Goal: Task Accomplishment & Management: Manage account settings

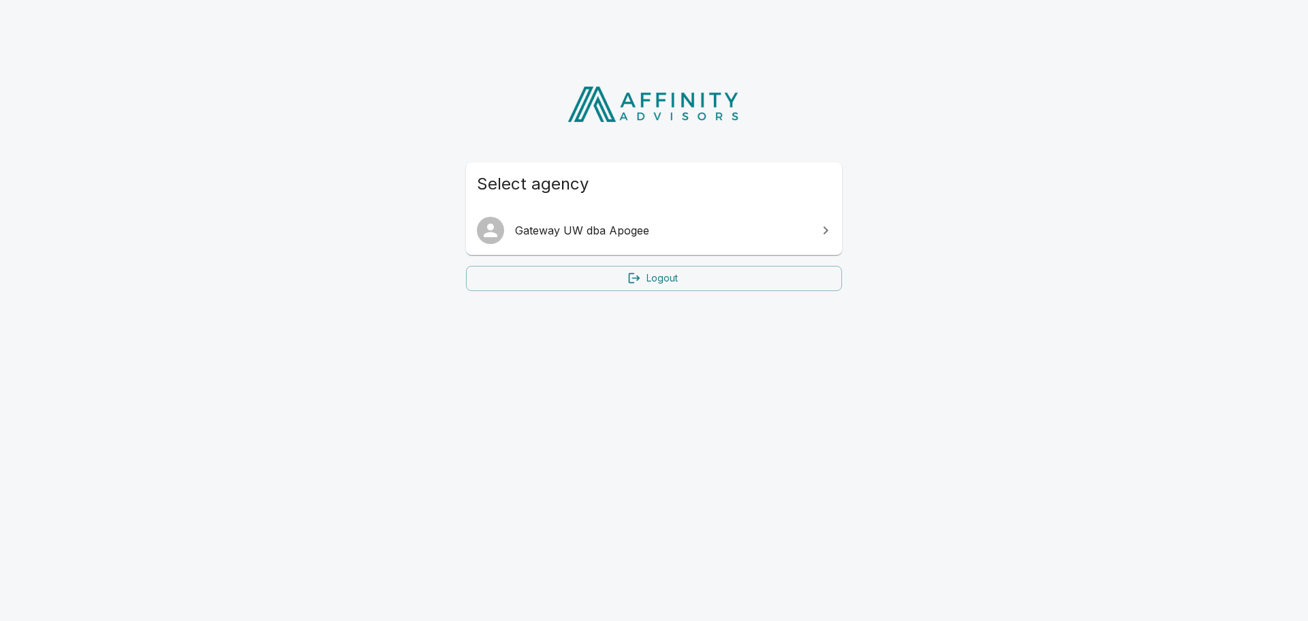
click at [632, 227] on span "Gateway UW dba Apogee" at bounding box center [662, 230] width 294 height 16
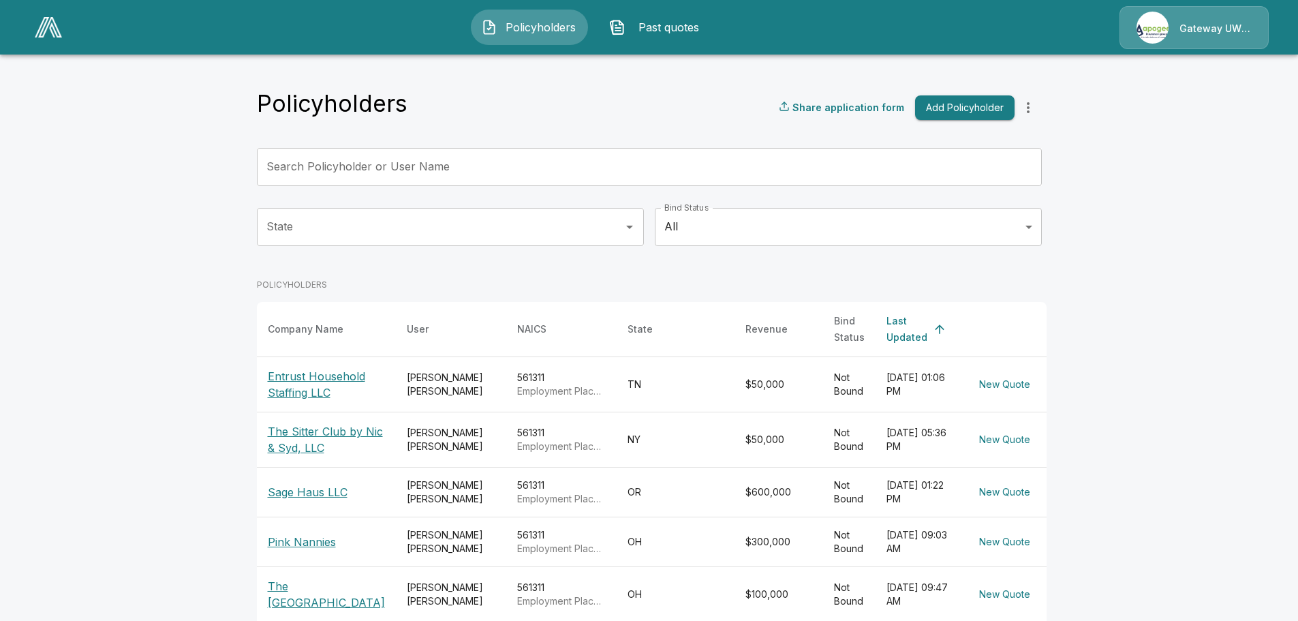
click at [1106, 263] on main "Policyholders Share application form Add Policyholder Search Policyholder or Us…" at bounding box center [649, 484] width 1298 height 968
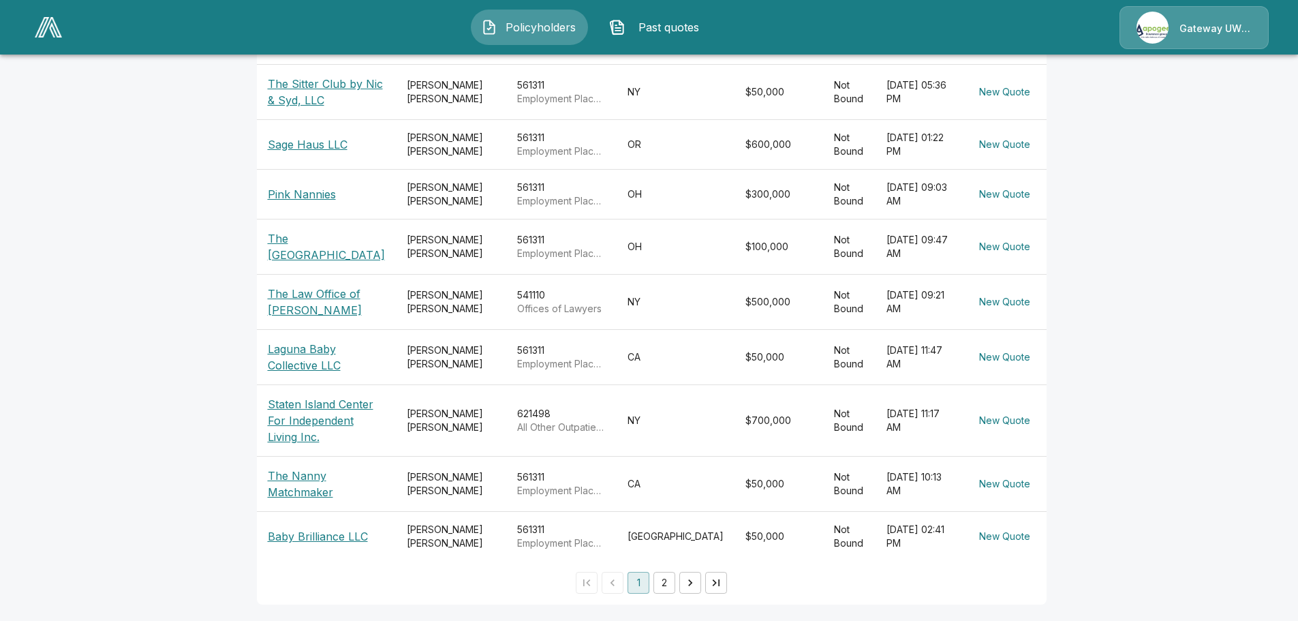
scroll to position [372, 0]
click at [660, 585] on button "2" at bounding box center [664, 583] width 22 height 22
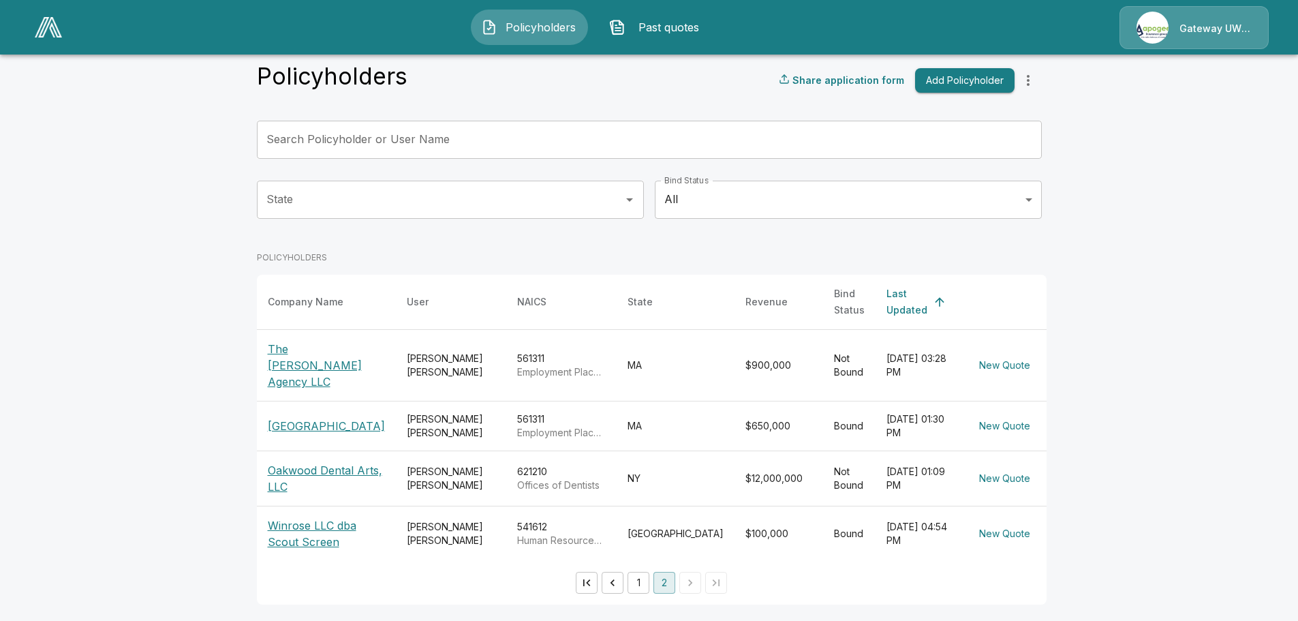
scroll to position [8, 0]
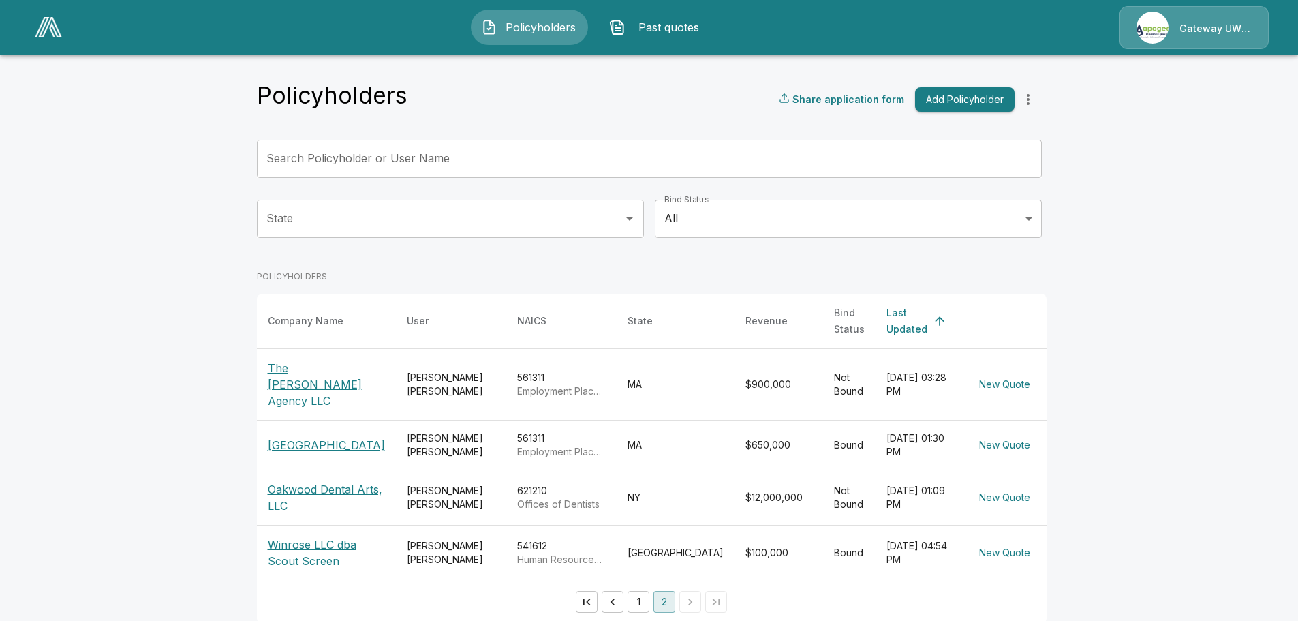
click at [638, 591] on button "1" at bounding box center [638, 602] width 22 height 22
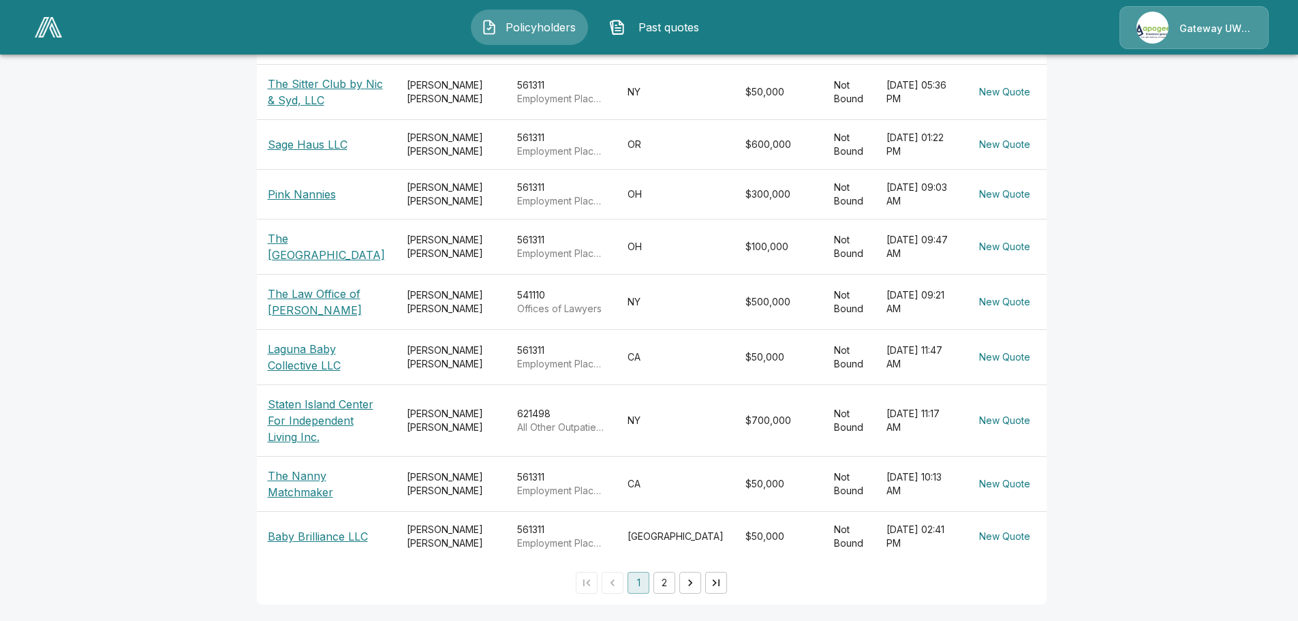
scroll to position [372, 0]
click at [310, 341] on p "Laguna Baby Collective LLC" at bounding box center [326, 357] width 117 height 33
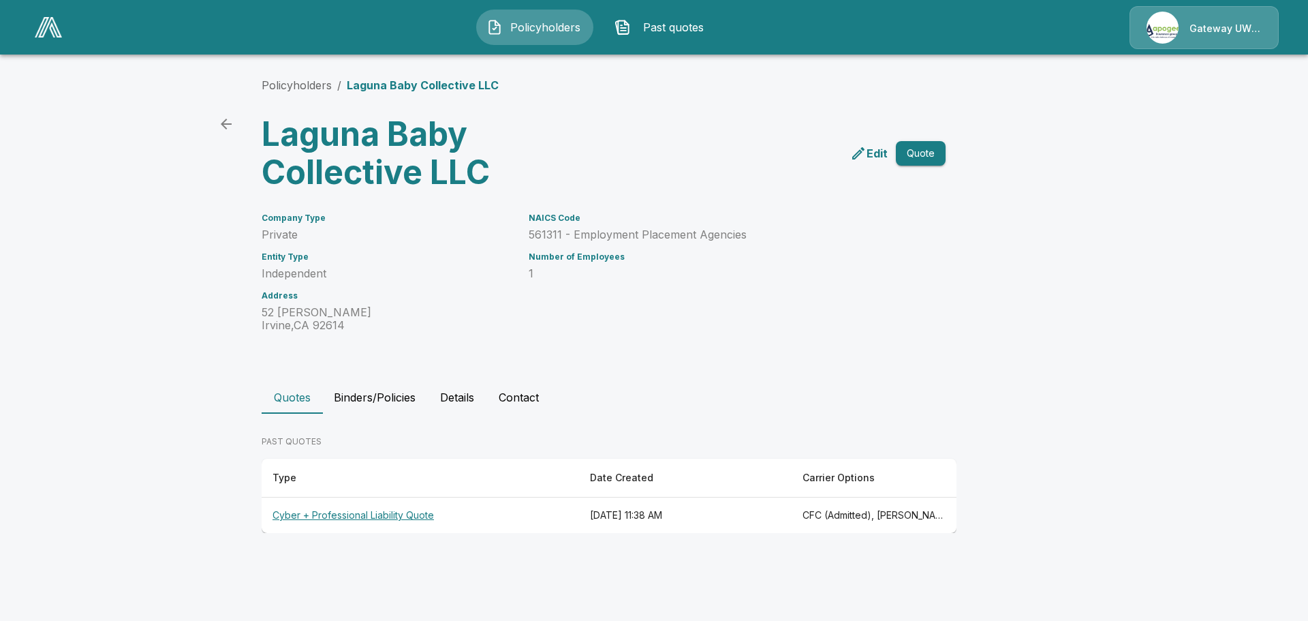
click at [354, 517] on th "Cyber + Professional Liability Quote" at bounding box center [420, 515] width 317 height 36
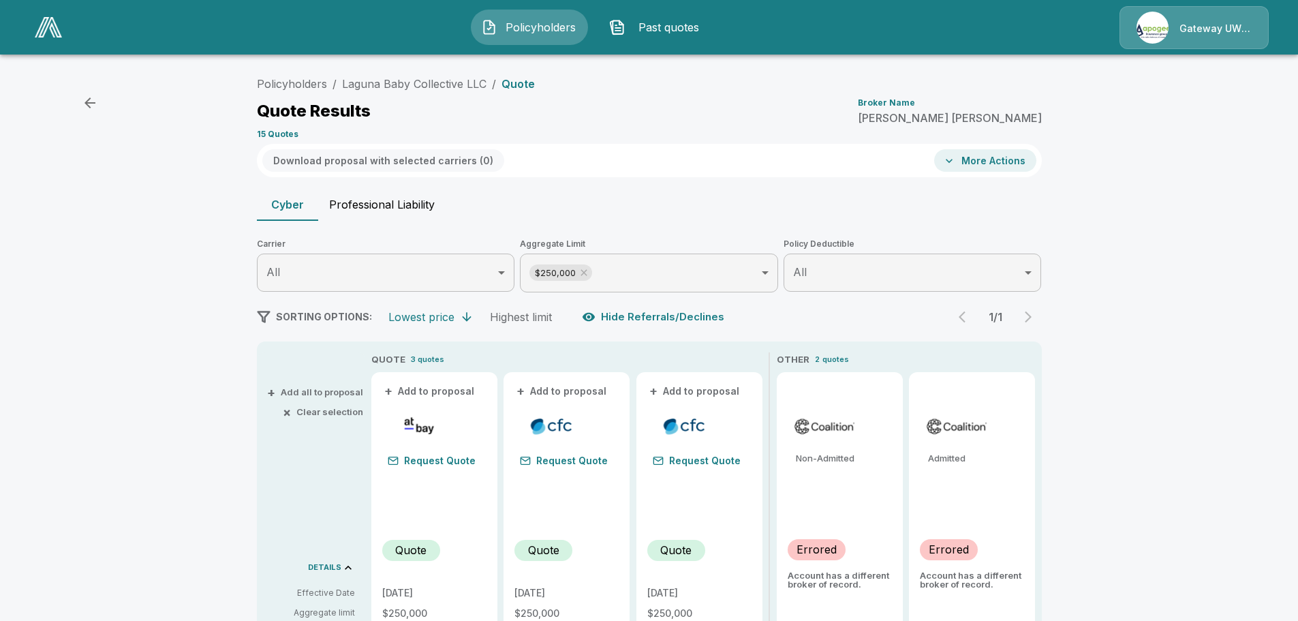
click at [656, 35] on span "Past quotes" at bounding box center [668, 27] width 75 height 16
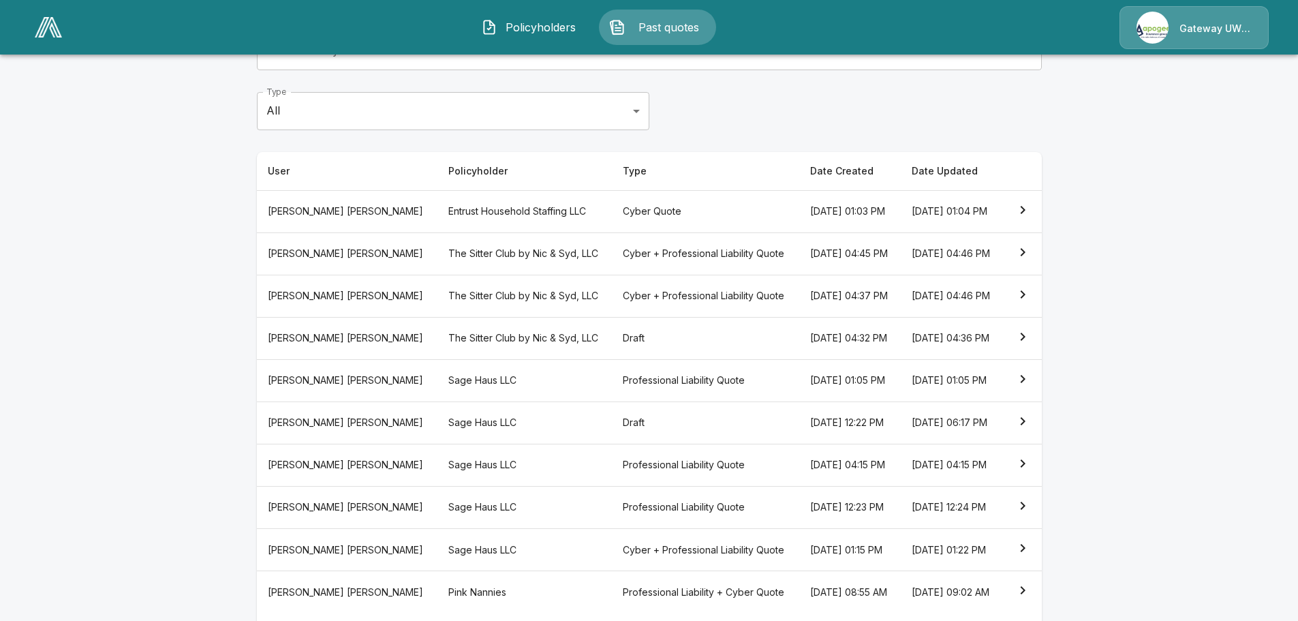
scroll to position [242, 0]
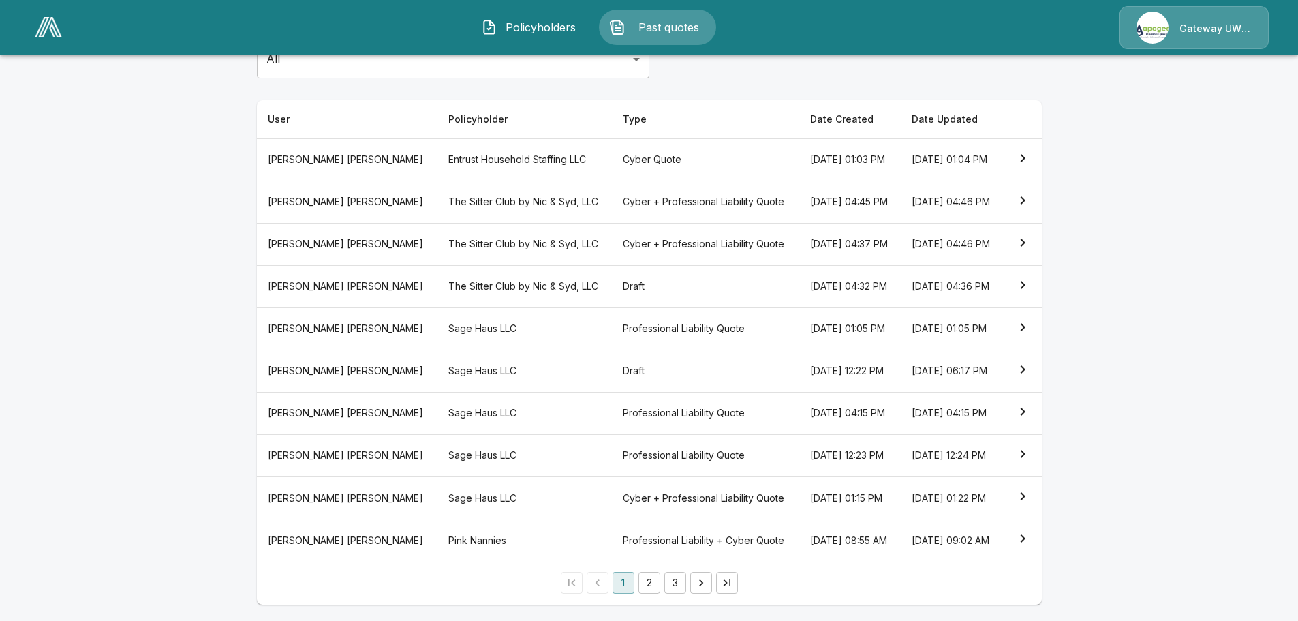
click at [655, 580] on button "2" at bounding box center [649, 583] width 22 height 22
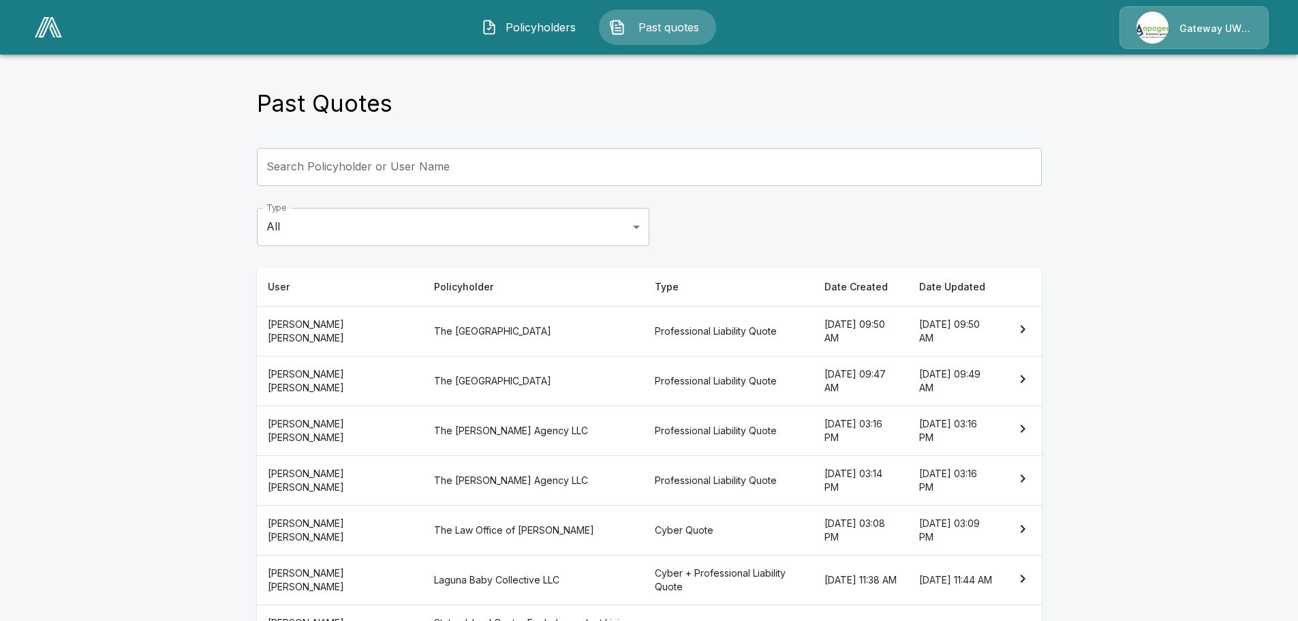
click at [493, 221] on body "Policyholders Past quotes Gateway UW dba Apogee Past Quotes Search Policyholder…" at bounding box center [649, 431] width 1298 height 863
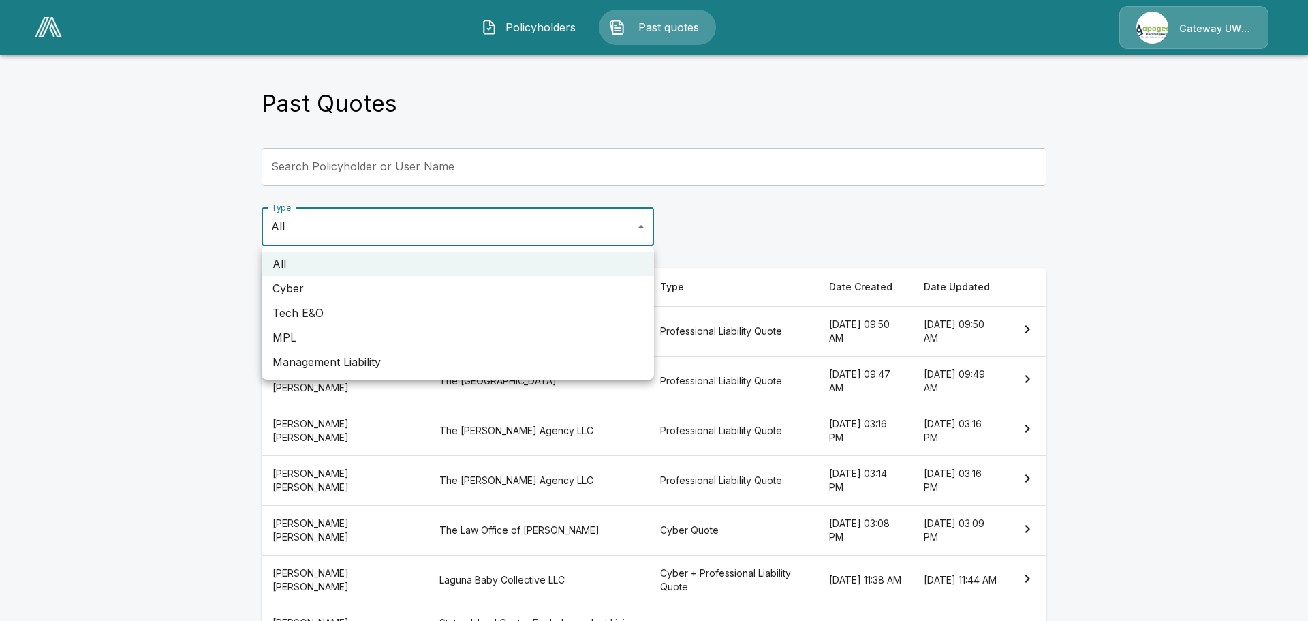
click at [283, 334] on li "MPL" at bounding box center [458, 337] width 392 height 25
type input "***"
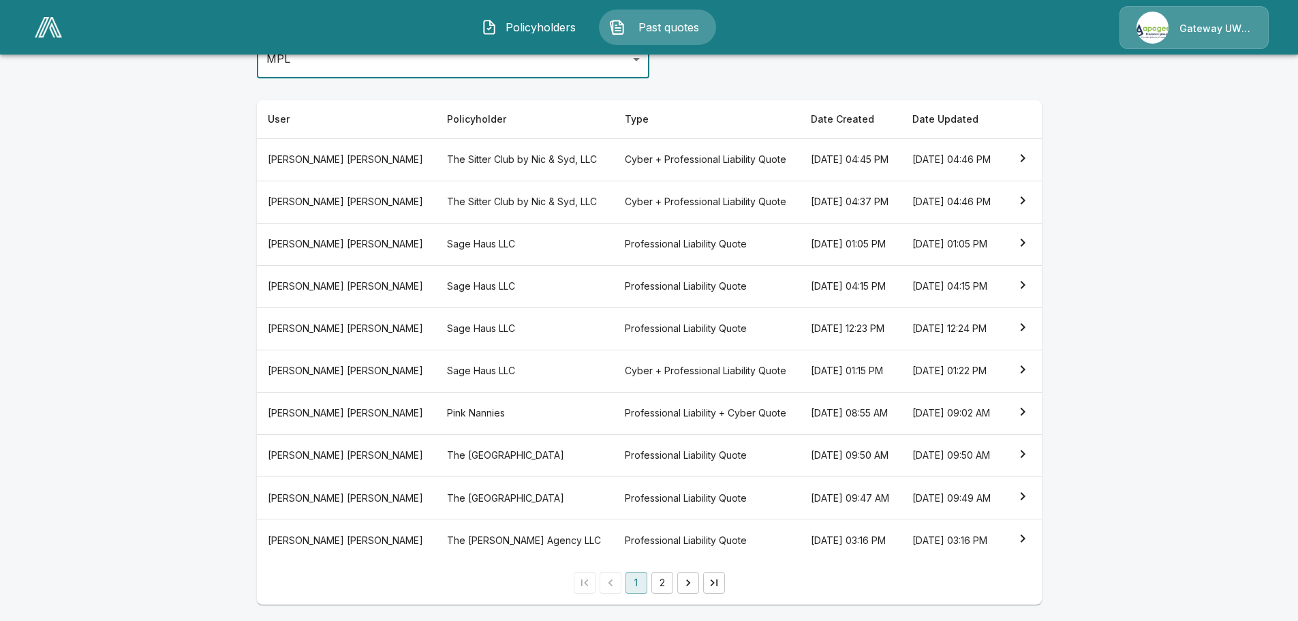
scroll to position [242, 0]
click at [670, 580] on button "2" at bounding box center [662, 583] width 22 height 22
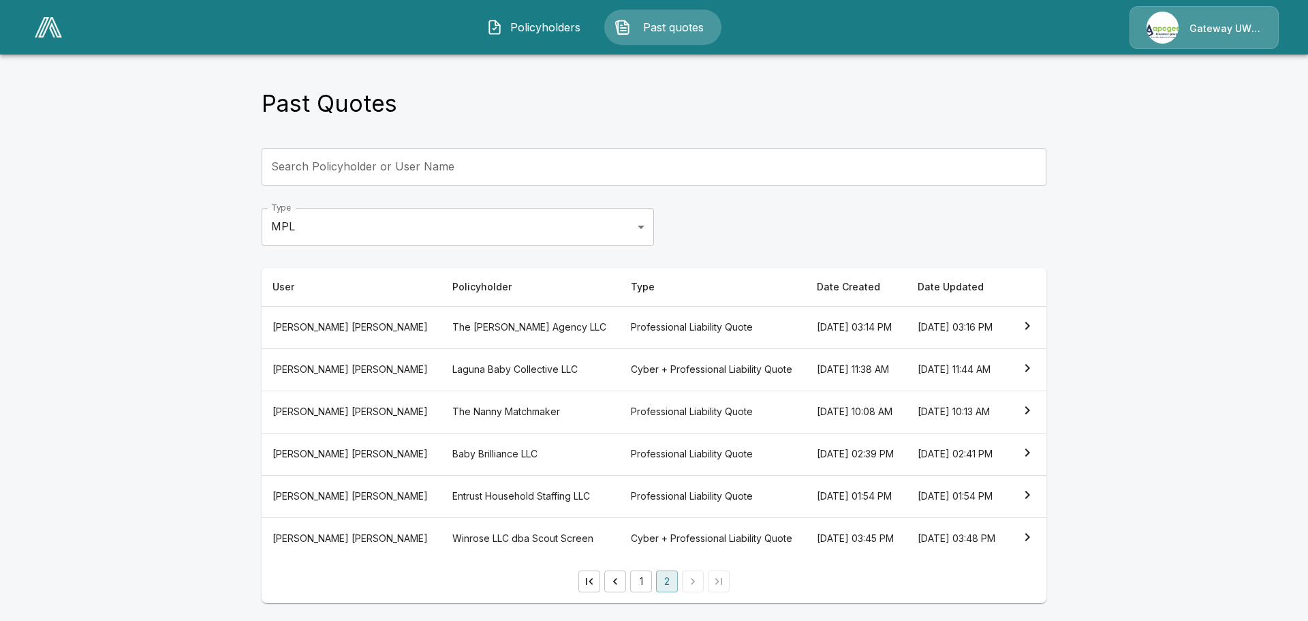
click at [38, 33] on img at bounding box center [48, 27] width 27 height 20
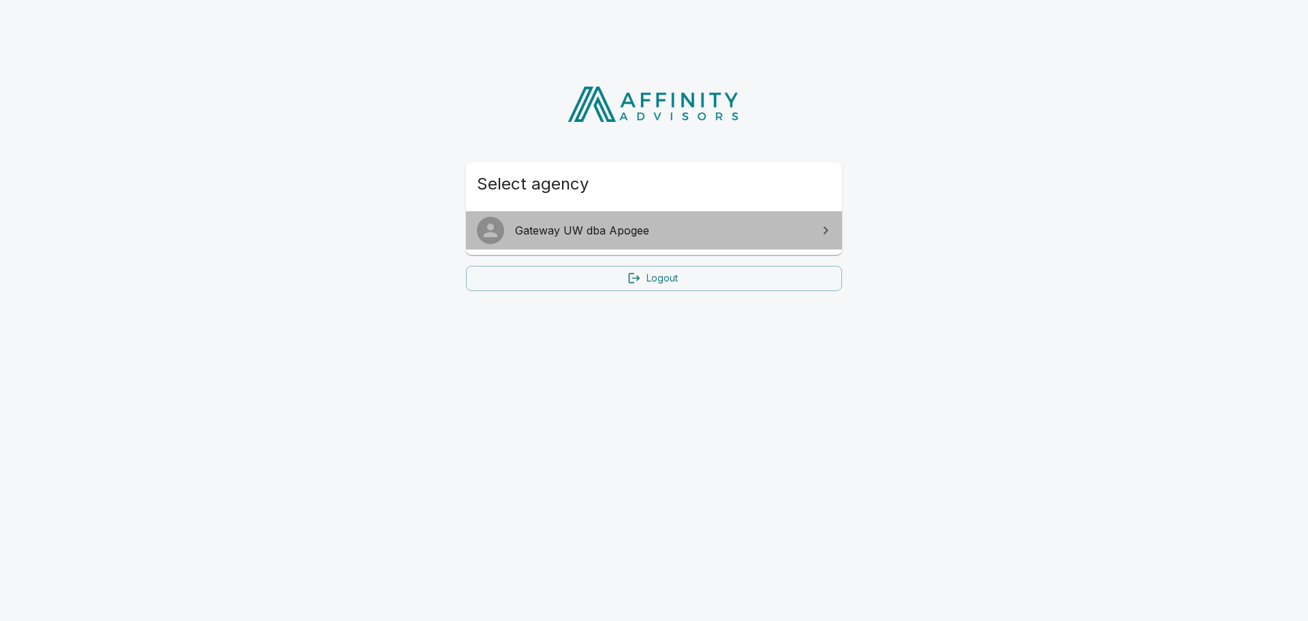
click at [602, 236] on span "Gateway UW dba Apogee" at bounding box center [662, 230] width 294 height 16
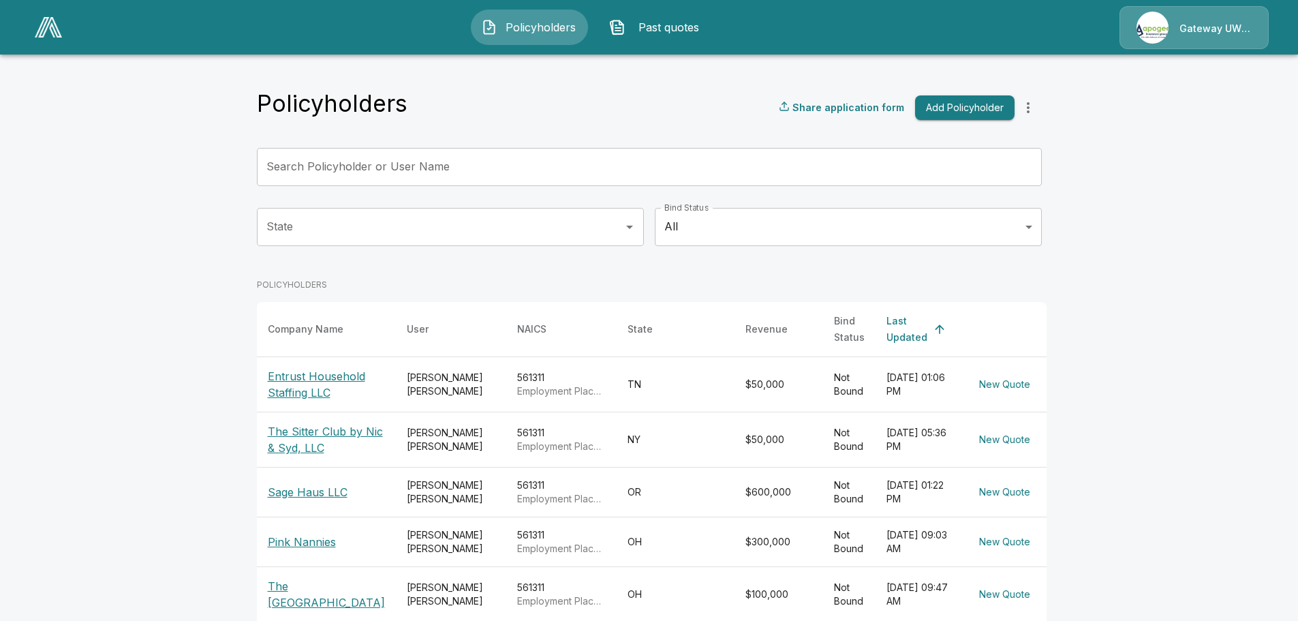
click at [415, 166] on input "Search Policyholder or User Name" at bounding box center [642, 167] width 770 height 38
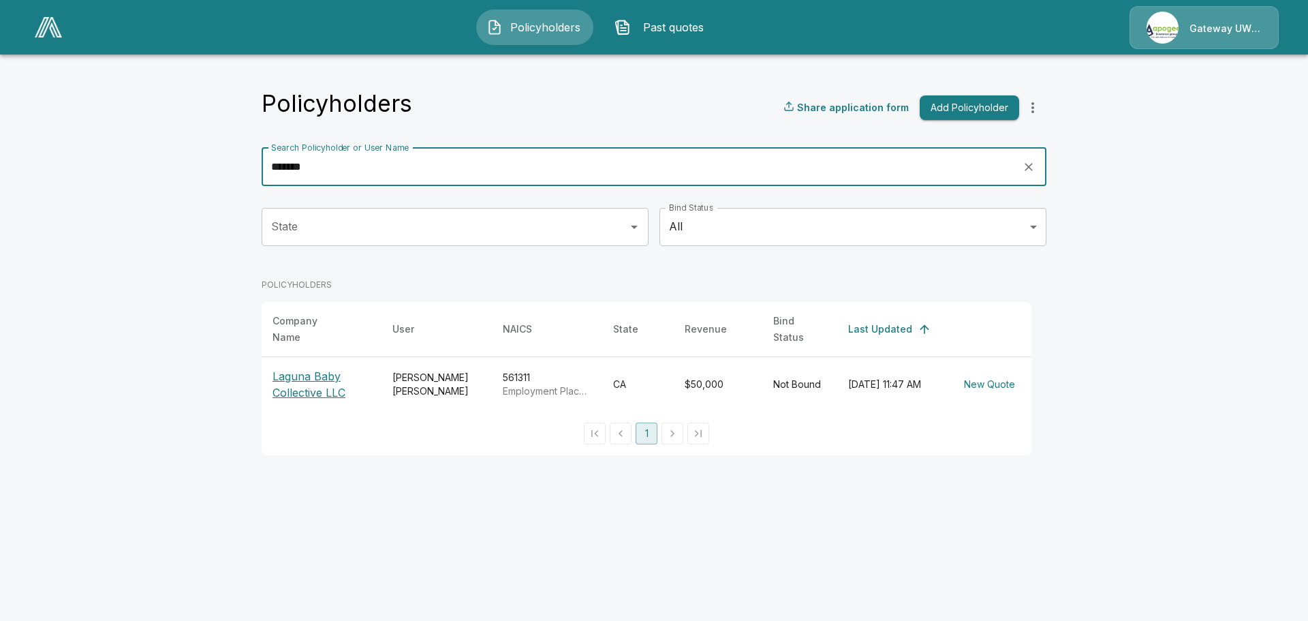
type input "******"
click at [289, 386] on p "Laguna Baby Collective LLC" at bounding box center [321, 384] width 98 height 33
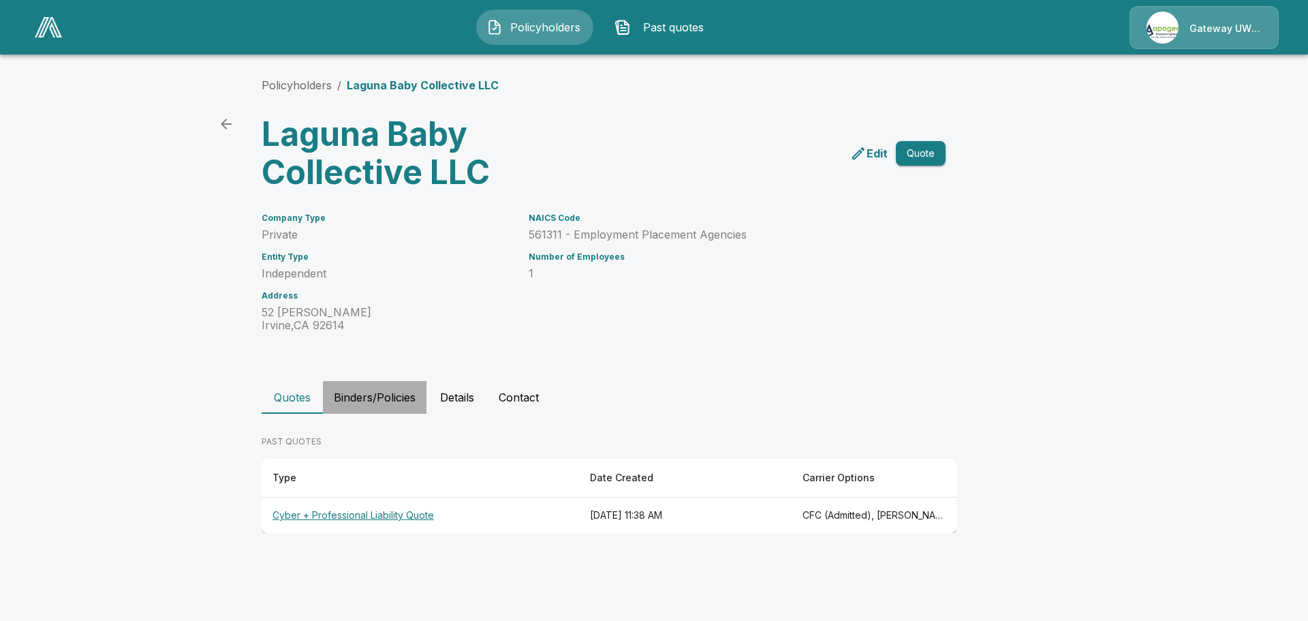
click at [387, 398] on button "Binders/Policies" at bounding box center [375, 397] width 104 height 33
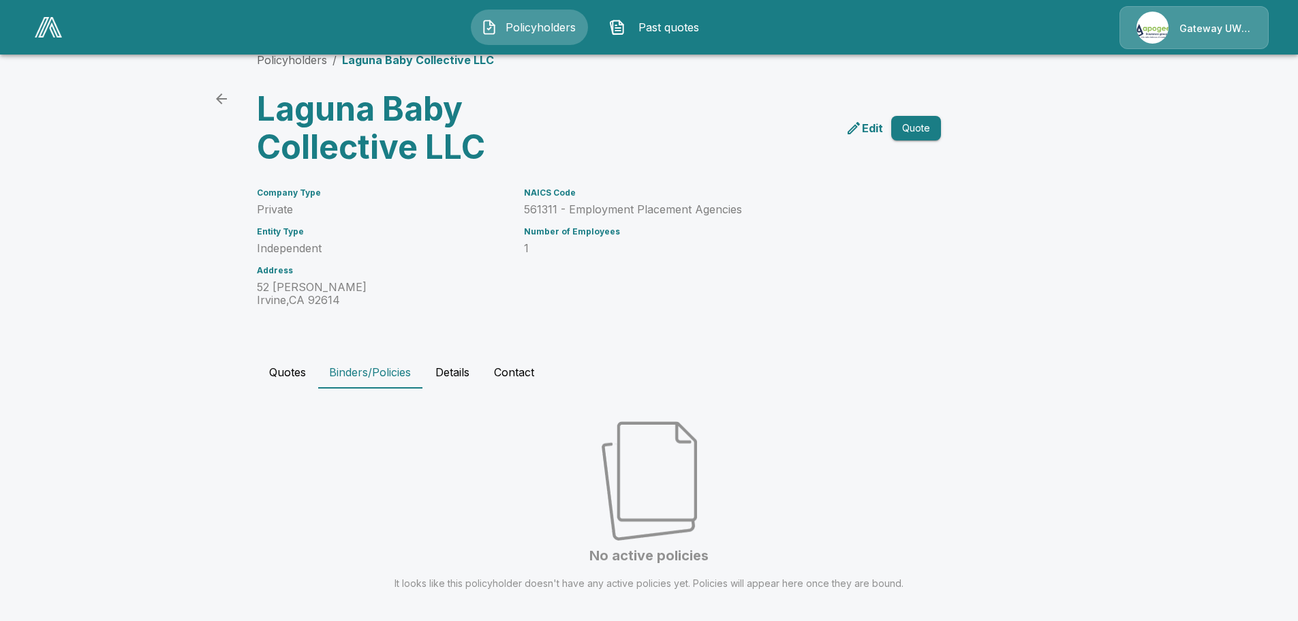
scroll to position [47, 0]
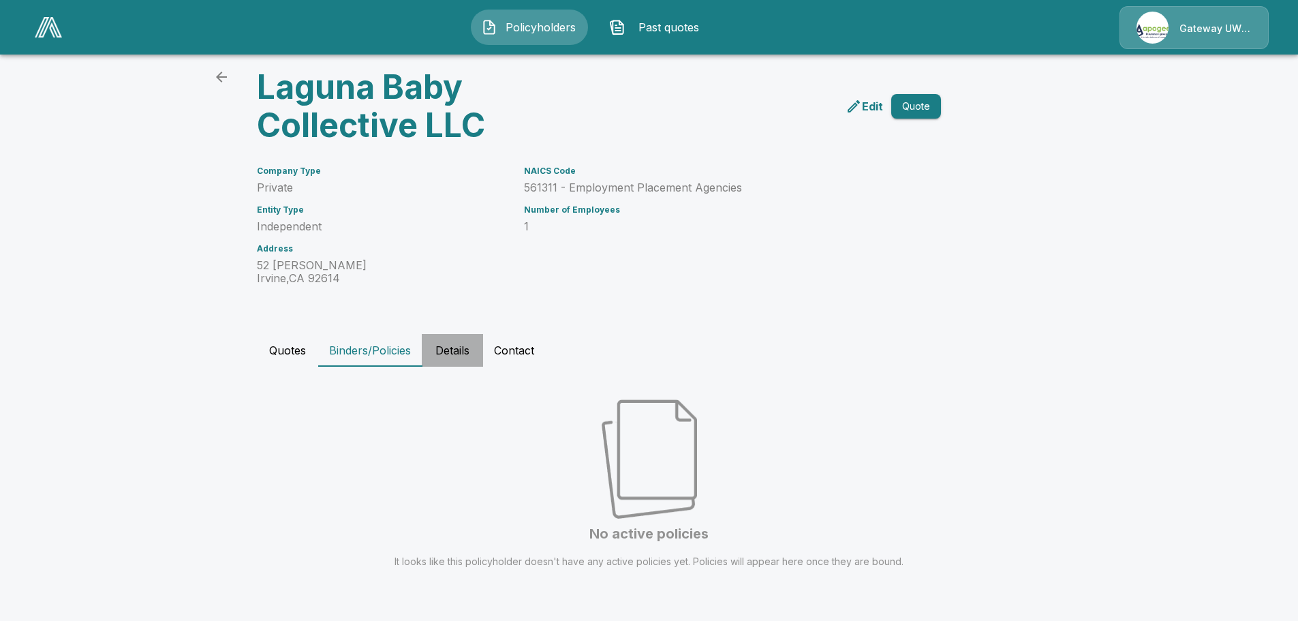
click at [447, 347] on button "Details" at bounding box center [452, 350] width 61 height 33
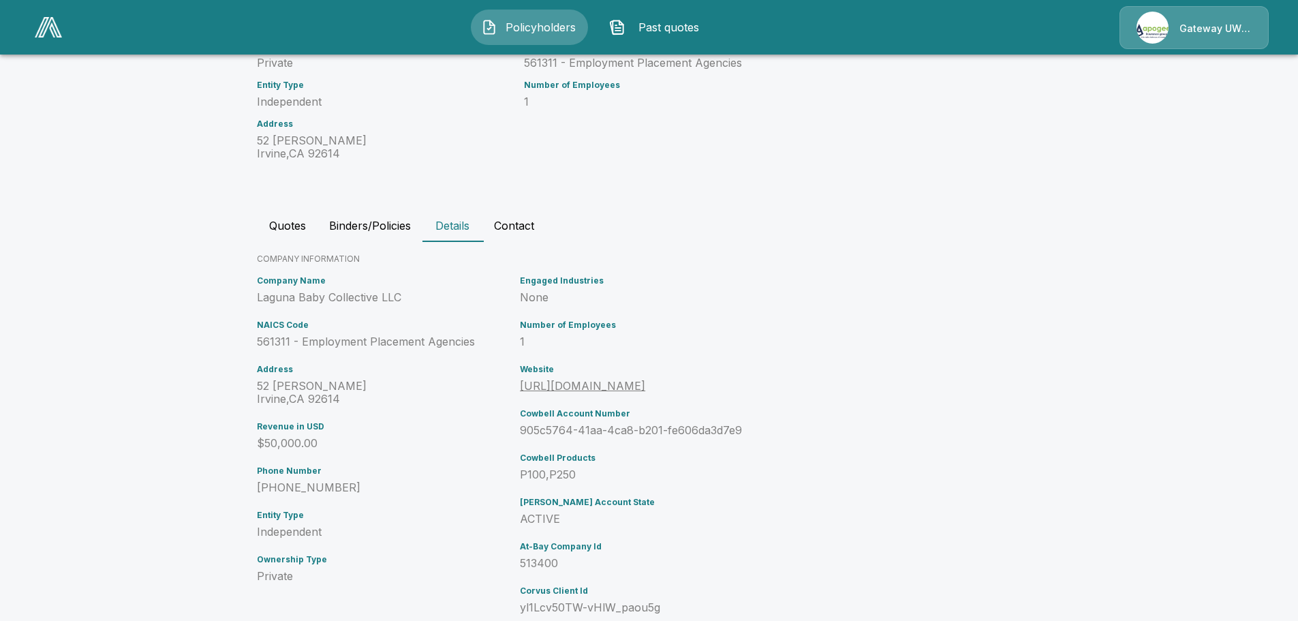
scroll to position [139, 0]
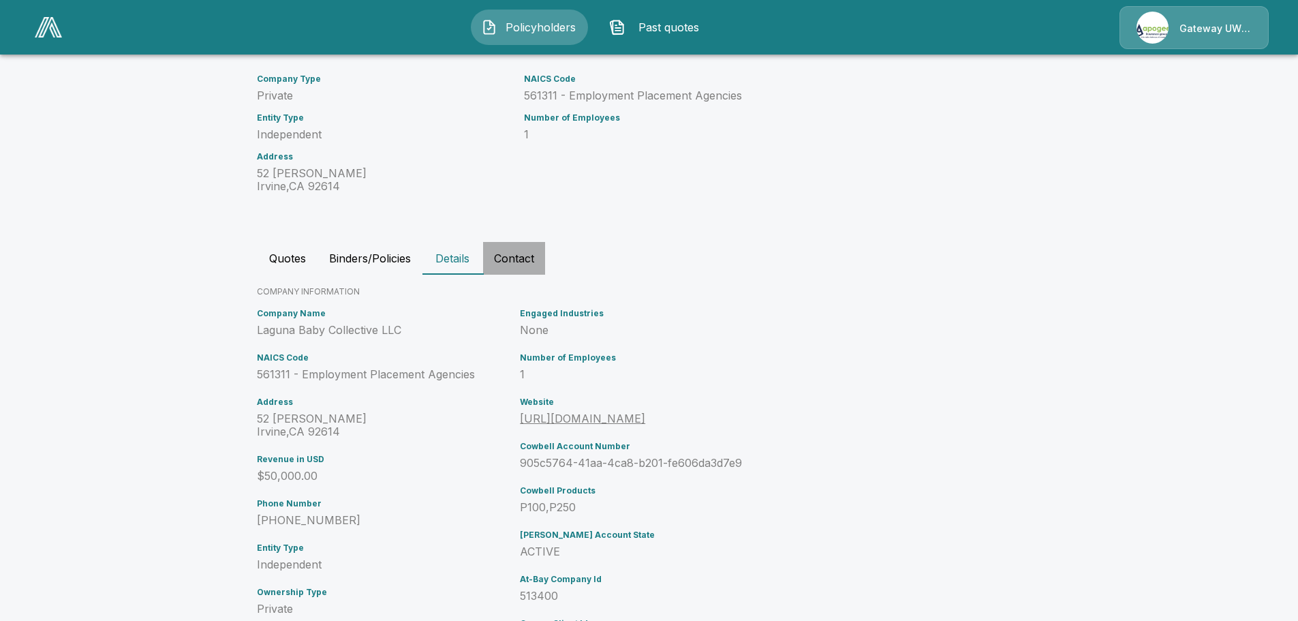
click at [516, 257] on button "Contact" at bounding box center [514, 258] width 62 height 33
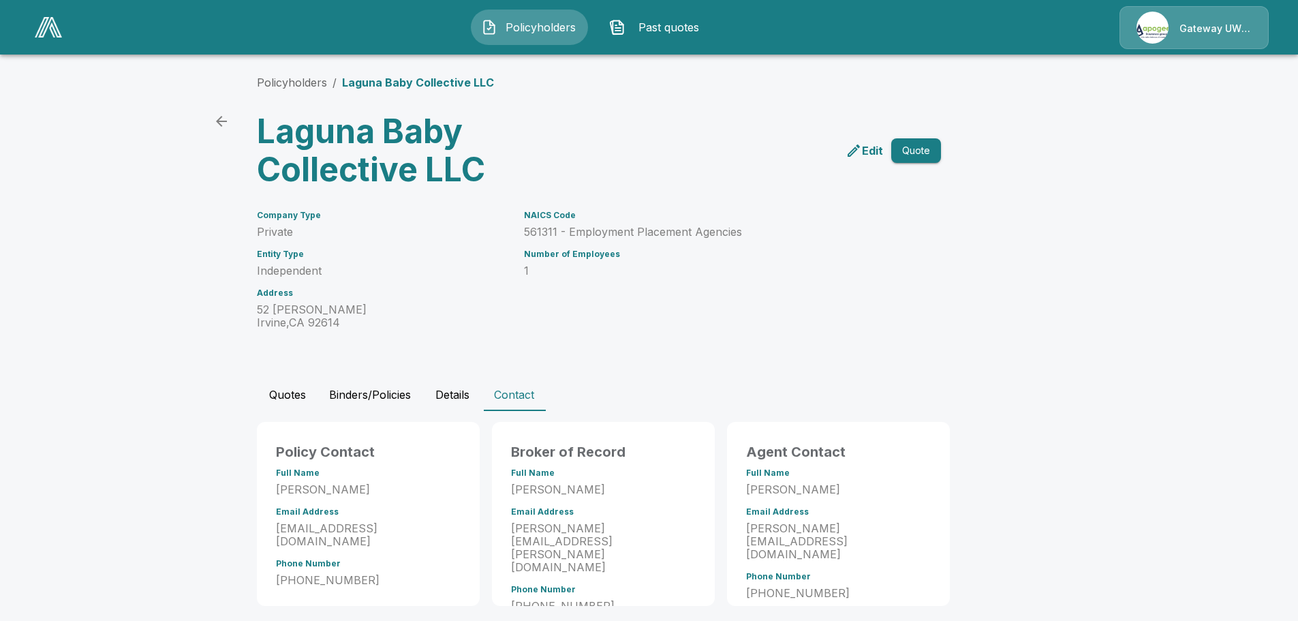
scroll to position [0, 0]
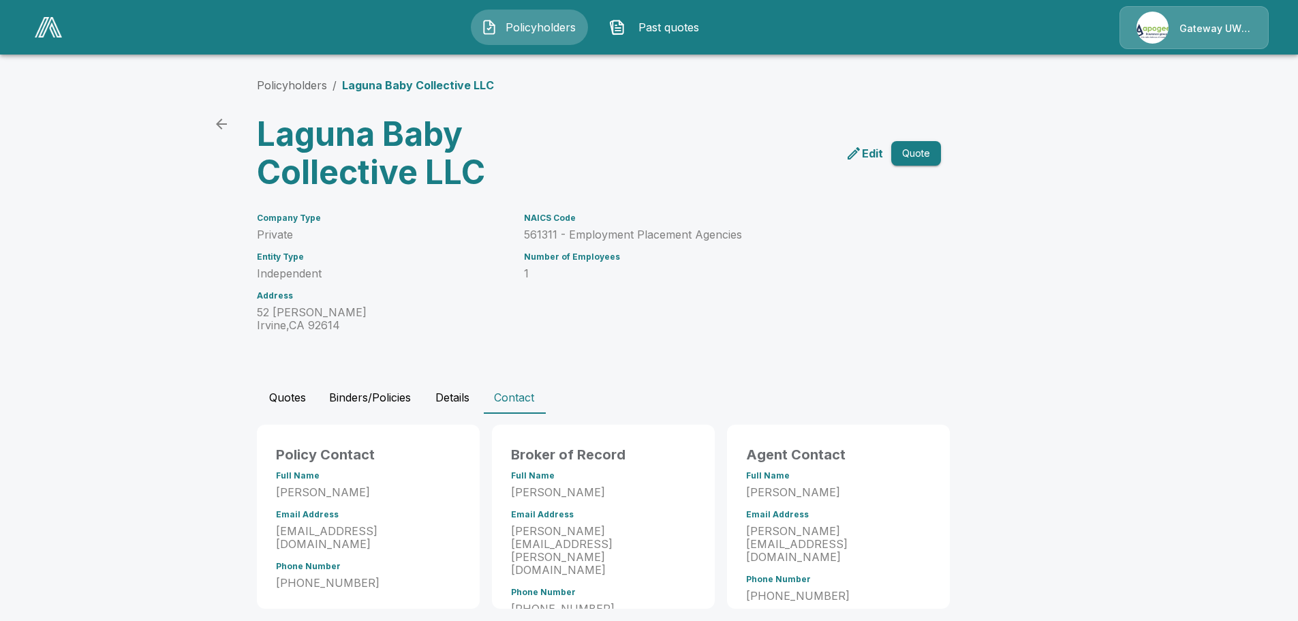
drag, startPoint x: 278, startPoint y: 398, endPoint x: 287, endPoint y: 398, distance: 9.5
click at [278, 398] on button "Quotes" at bounding box center [287, 397] width 61 height 33
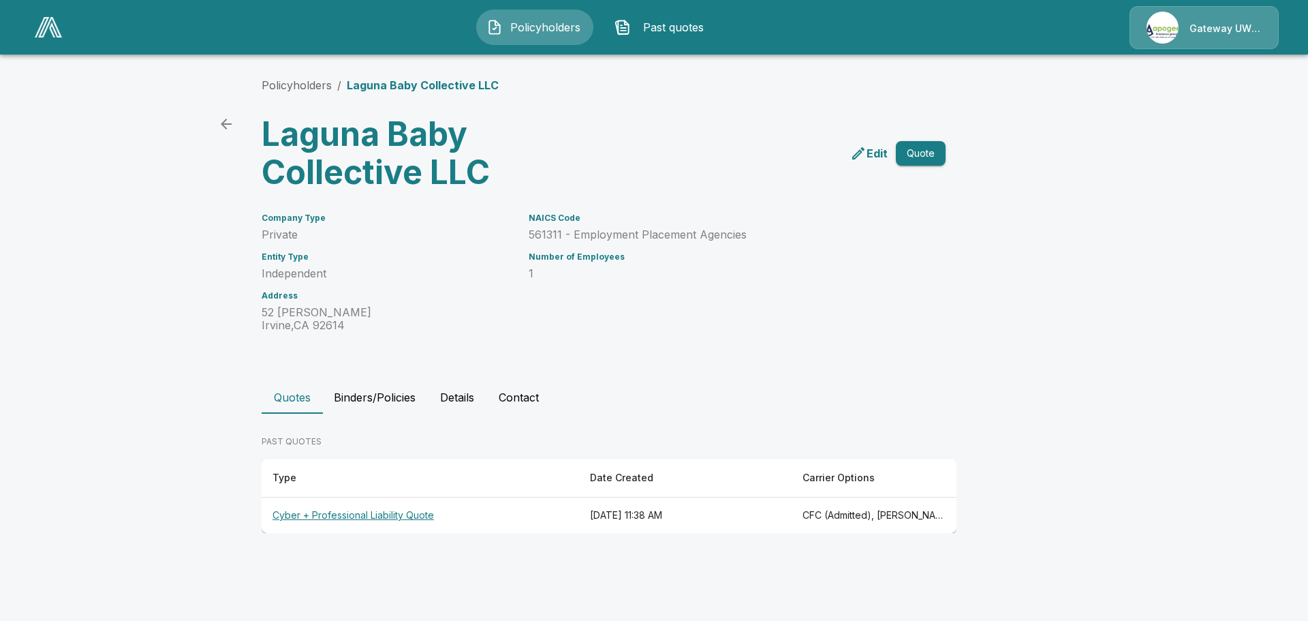
click at [373, 516] on th "Cyber + Professional Liability Quote" at bounding box center [420, 515] width 317 height 36
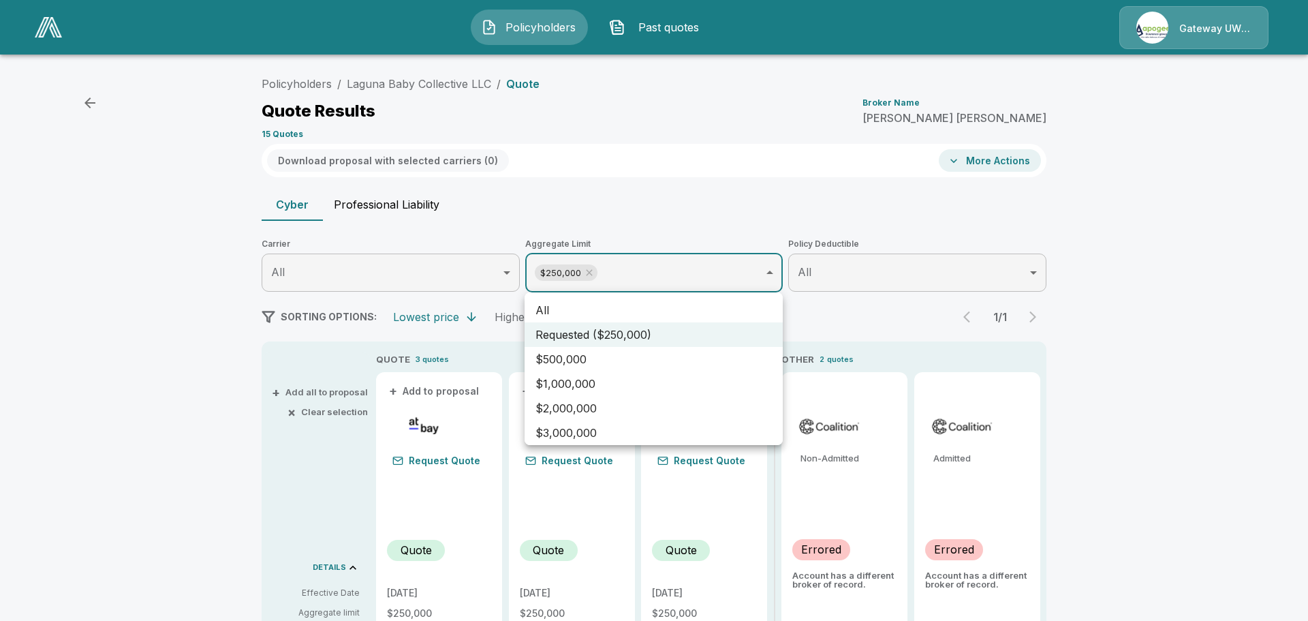
click at [622, 392] on li "$1,000,000" at bounding box center [654, 383] width 258 height 25
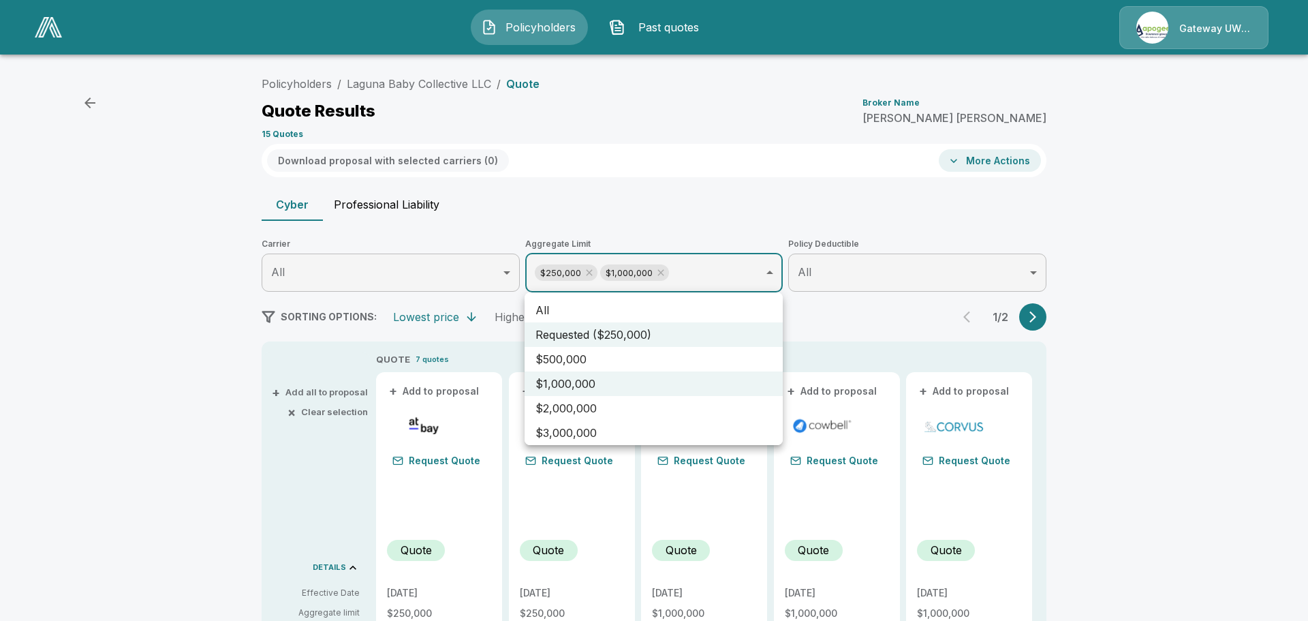
click at [1157, 322] on div at bounding box center [654, 310] width 1308 height 621
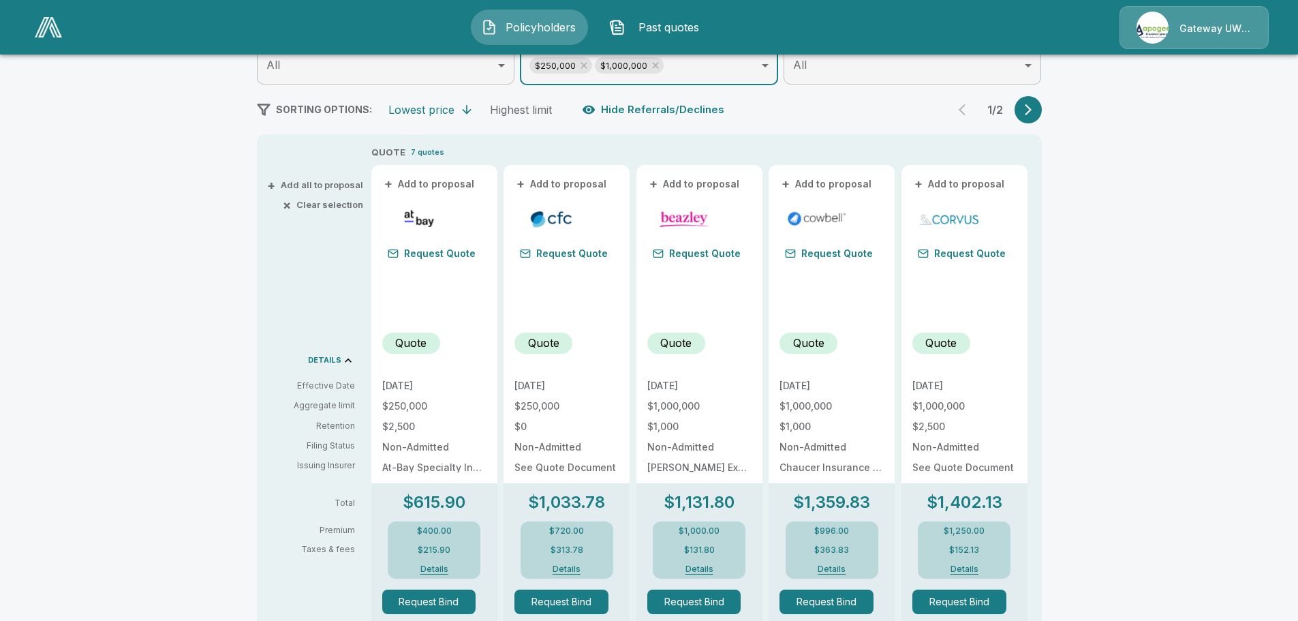
scroll to position [186, 0]
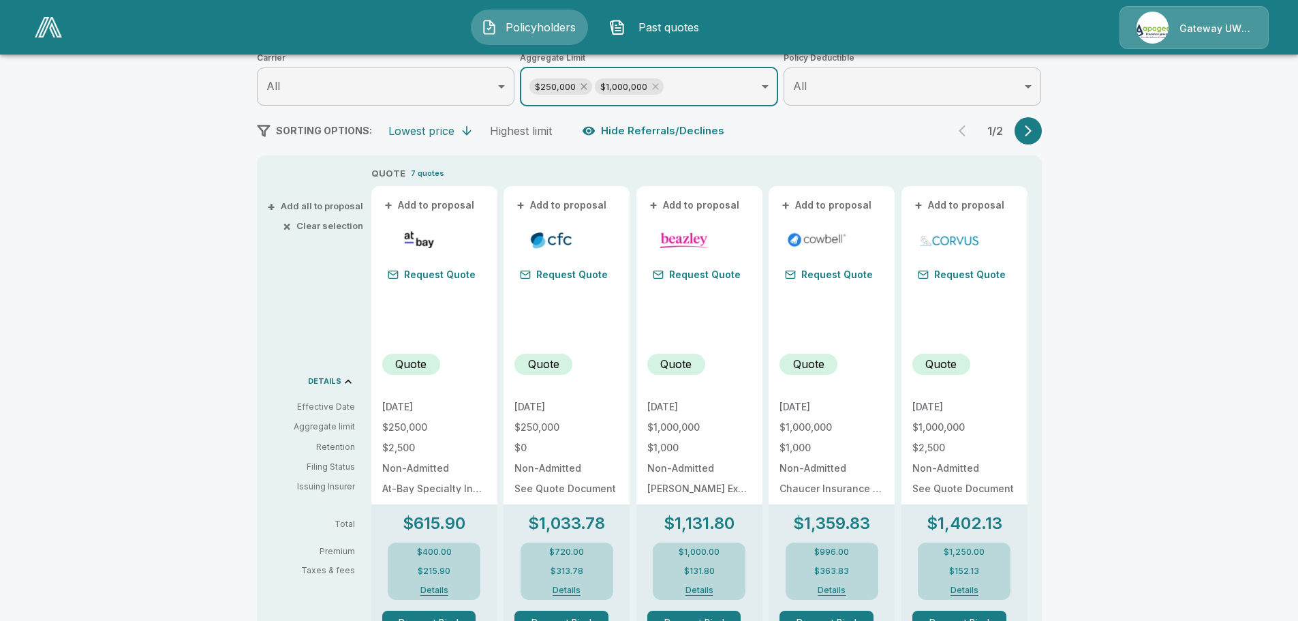
click at [588, 87] on icon at bounding box center [583, 86] width 11 height 11
type input "*******"
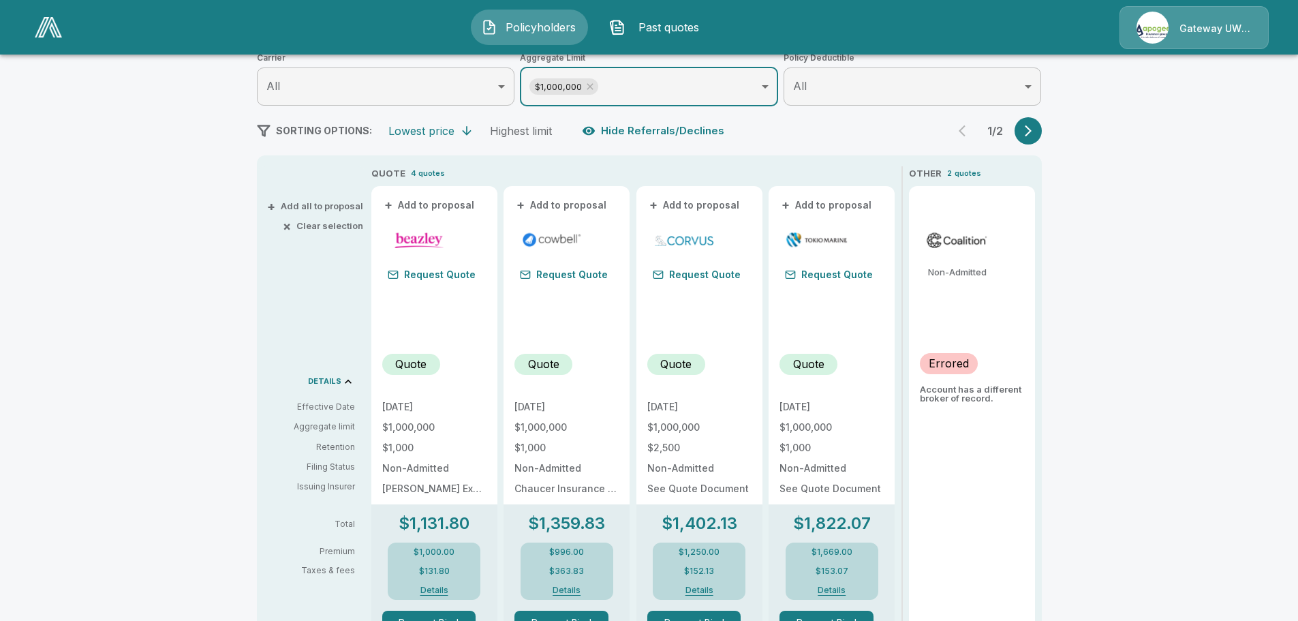
click at [1027, 136] on icon "button" at bounding box center [1028, 131] width 14 height 14
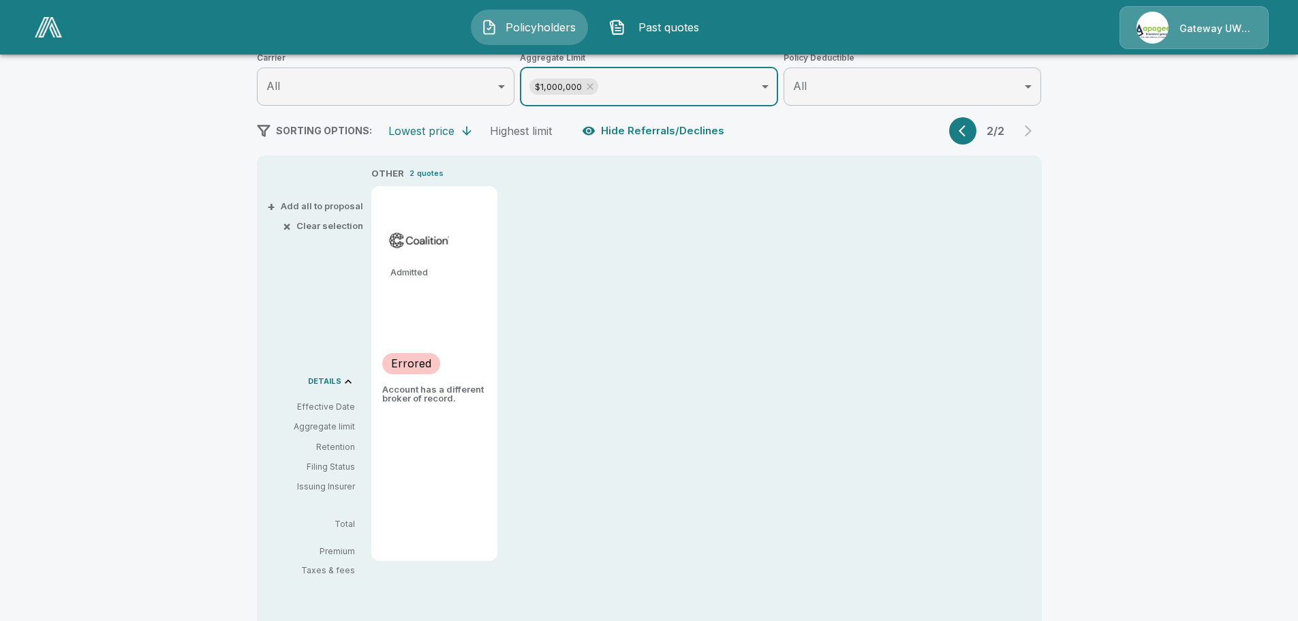
click at [954, 137] on div "2 / 2" at bounding box center [995, 130] width 93 height 27
click at [961, 136] on button "button" at bounding box center [962, 130] width 27 height 27
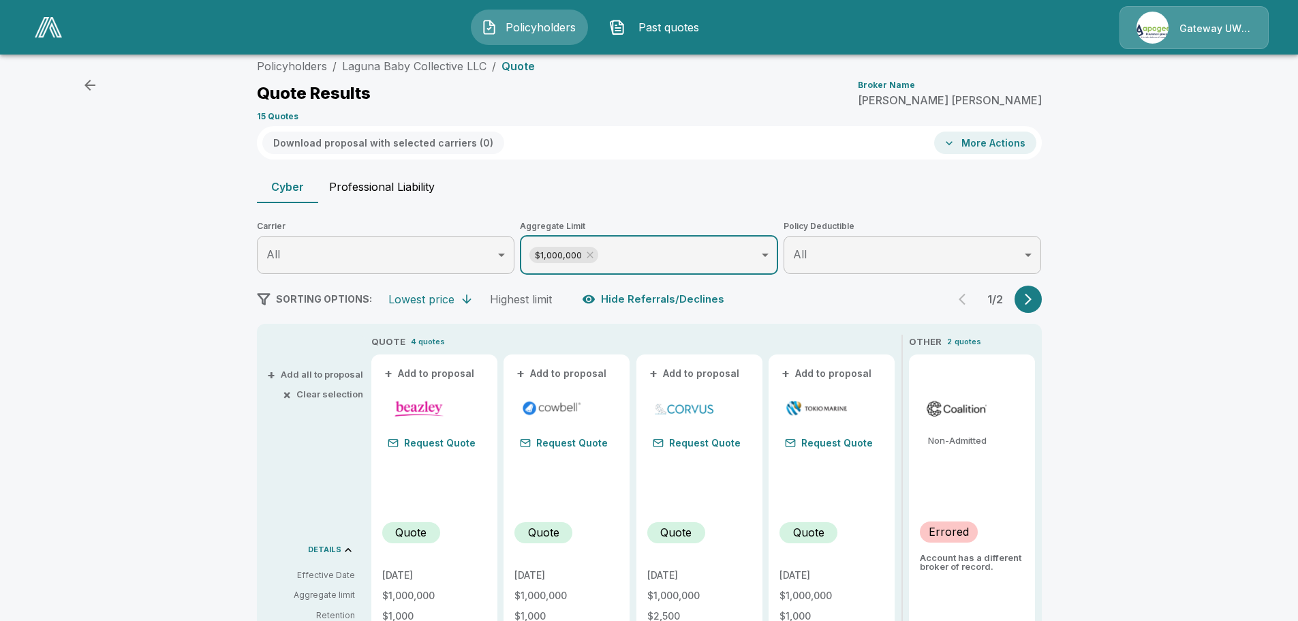
scroll to position [0, 0]
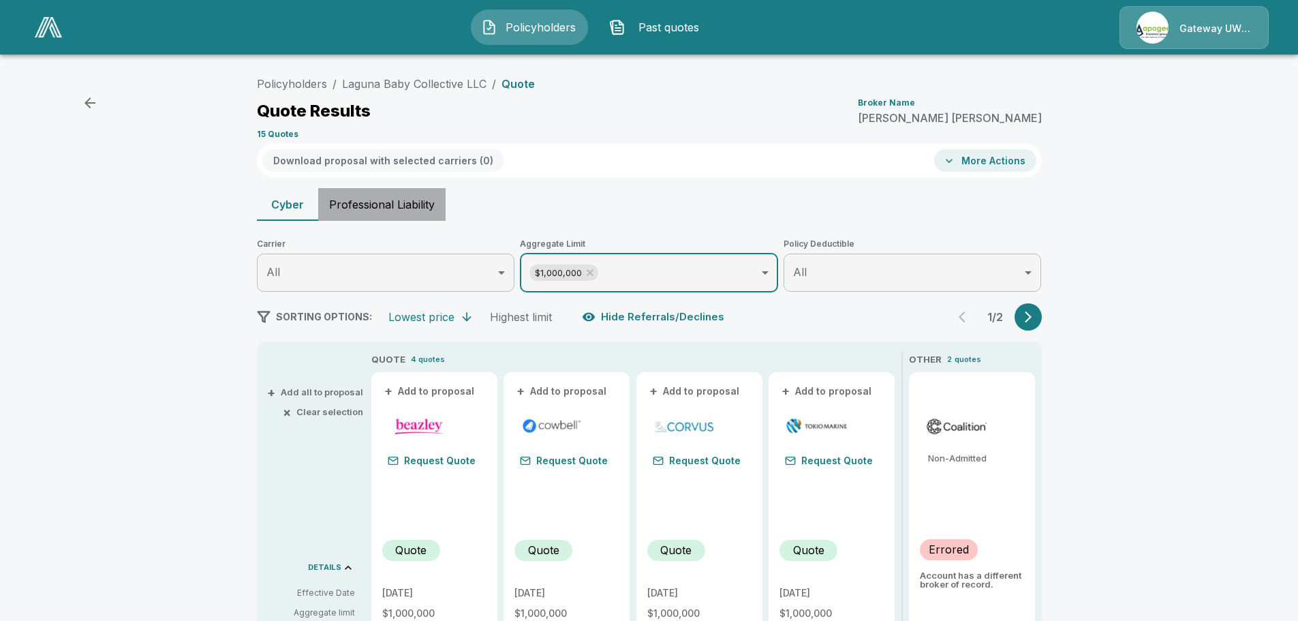
click at [394, 208] on button "Professional Liability" at bounding box center [381, 204] width 127 height 33
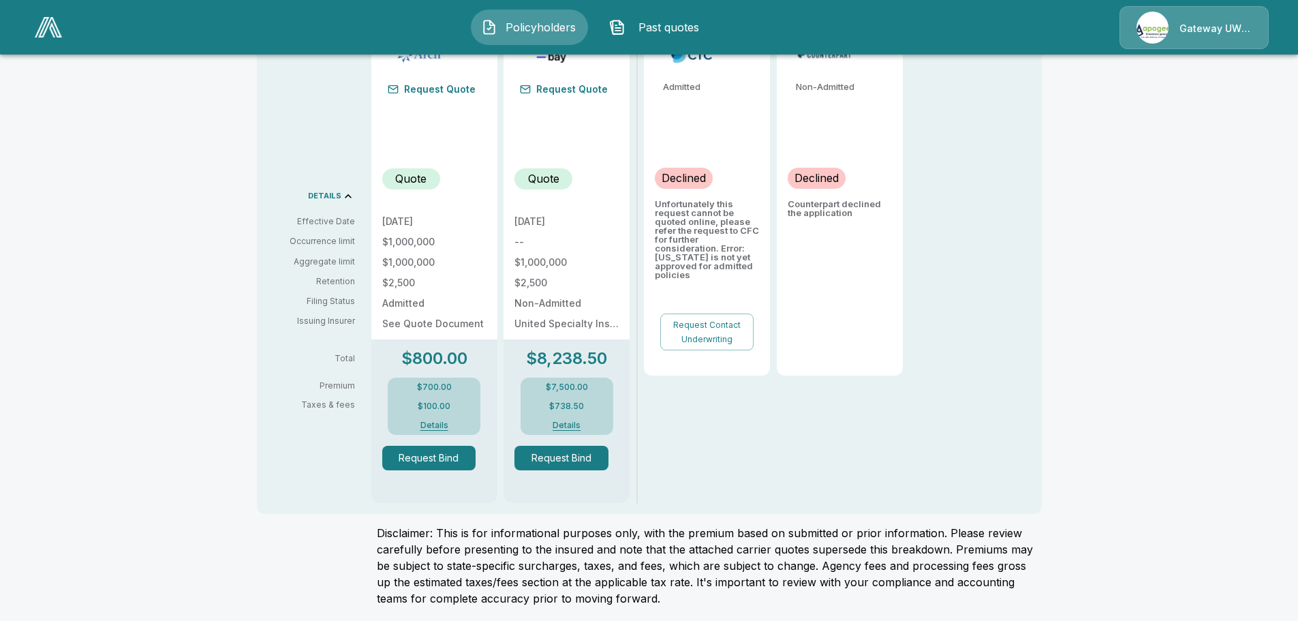
scroll to position [373, 0]
click at [438, 426] on button "Details" at bounding box center [434, 423] width 54 height 8
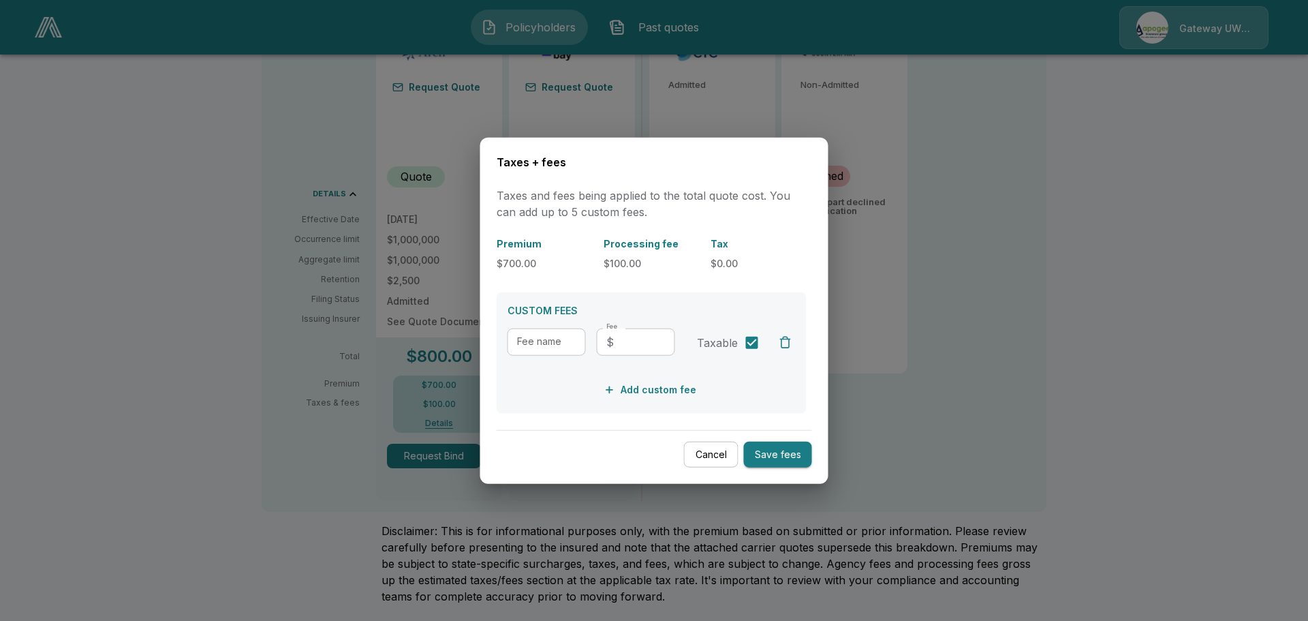
click at [1118, 319] on div at bounding box center [654, 310] width 1308 height 621
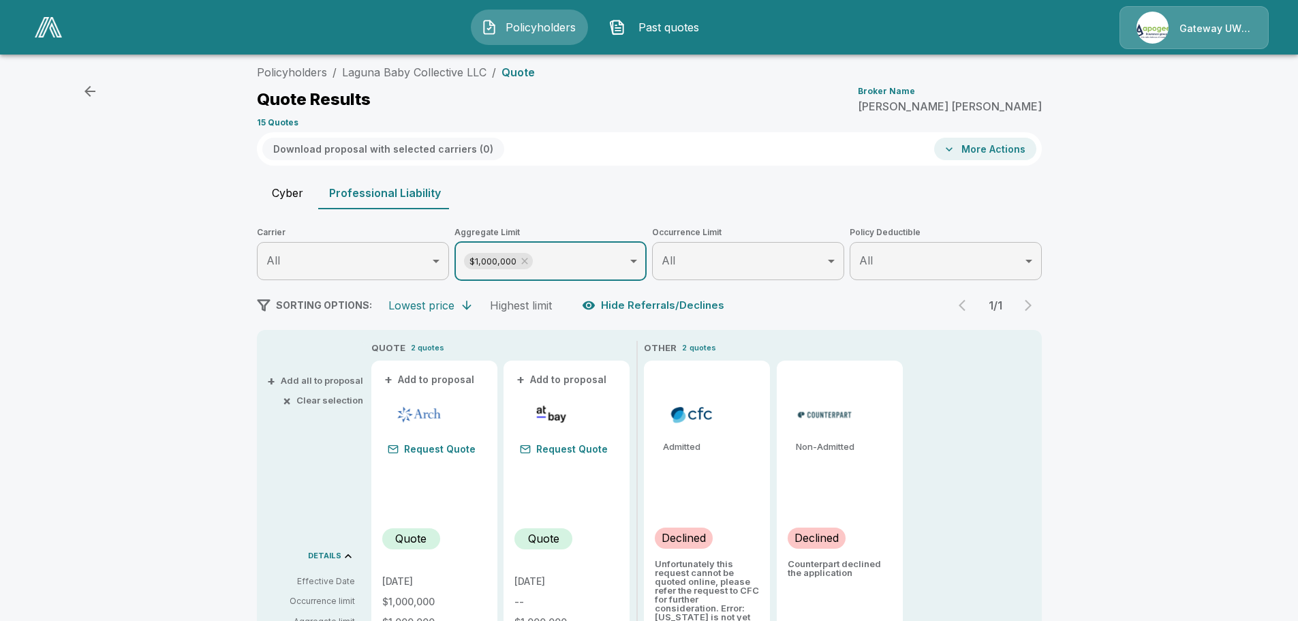
scroll to position [0, 0]
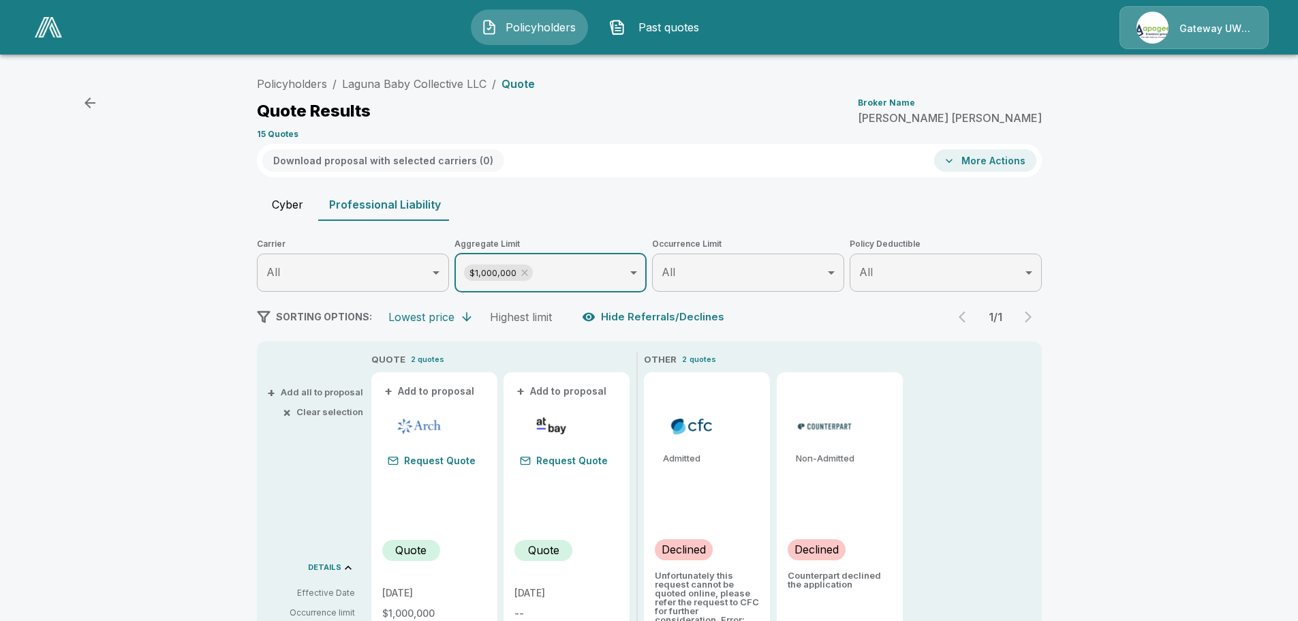
click at [967, 168] on button "More Actions" at bounding box center [985, 160] width 102 height 22
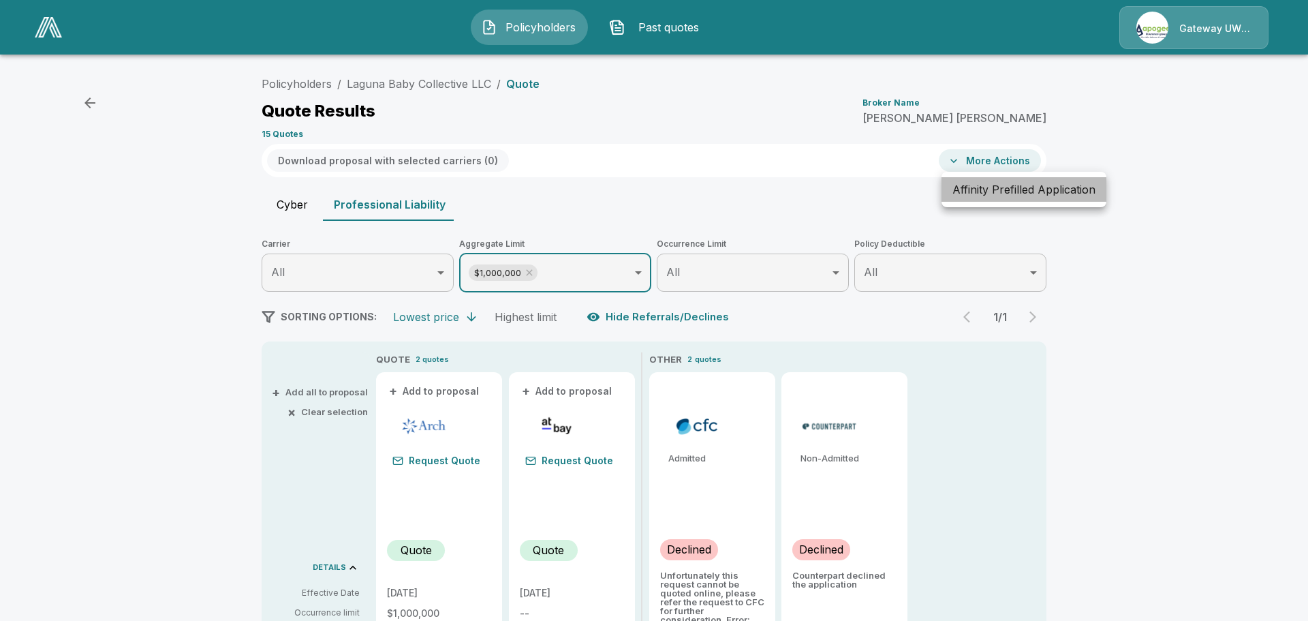
click at [983, 195] on li "Affinity Prefilled Application" at bounding box center [1023, 189] width 165 height 25
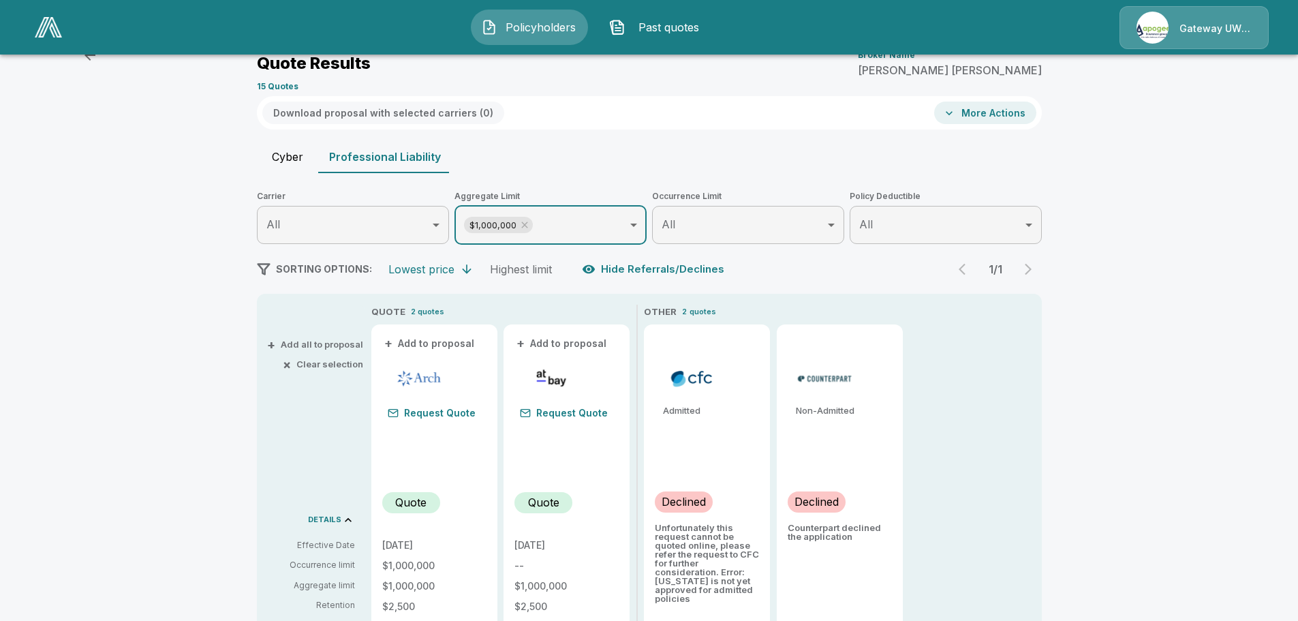
scroll to position [136, 0]
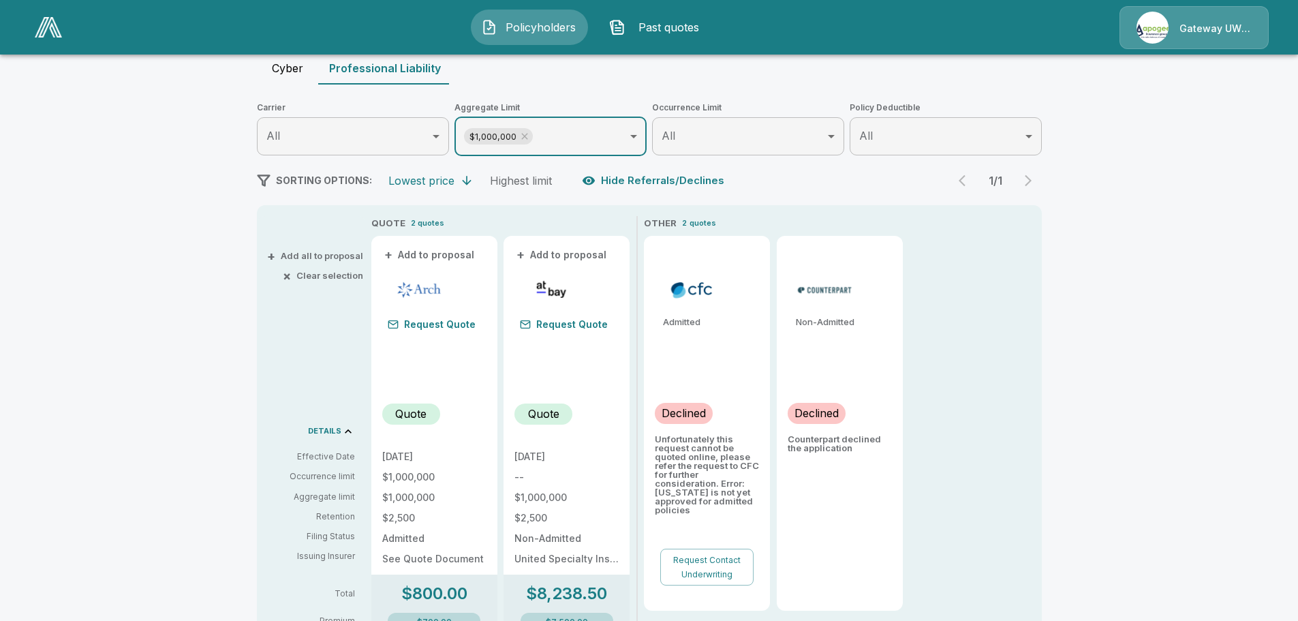
click at [453, 275] on div "+ Add to proposal Request Quote Quote [DATE] $1,000,000 $1,000,000 $2,500 Admit…" at bounding box center [434, 487] width 126 height 502
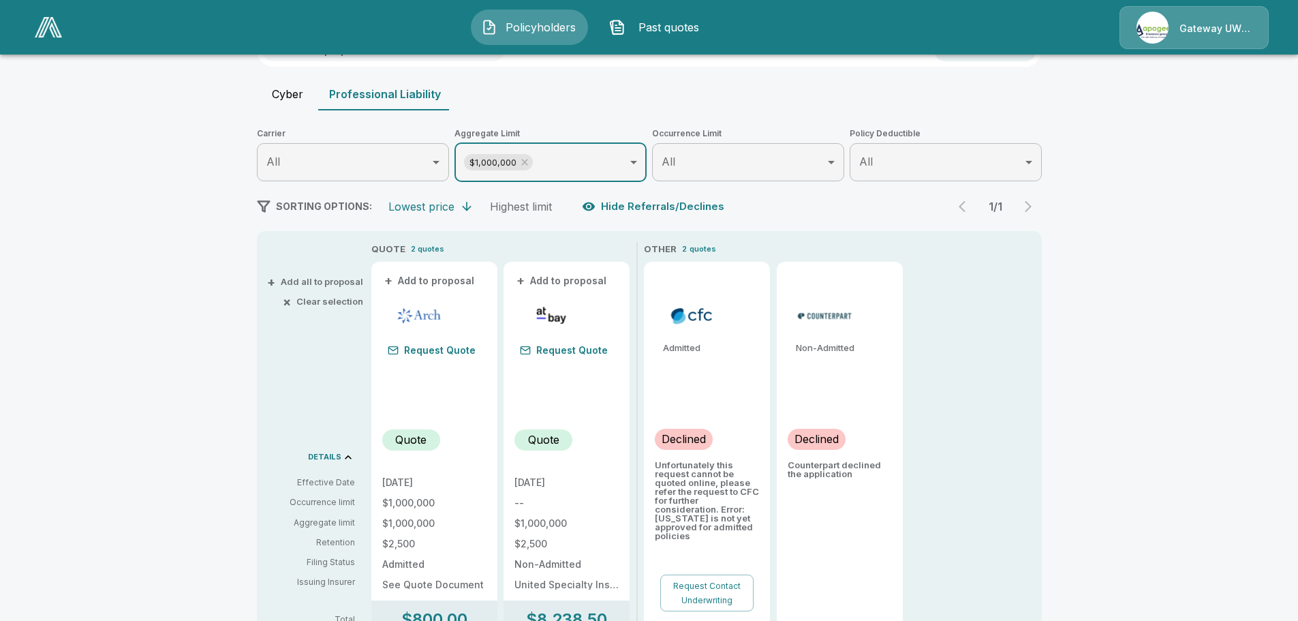
scroll to position [68, 0]
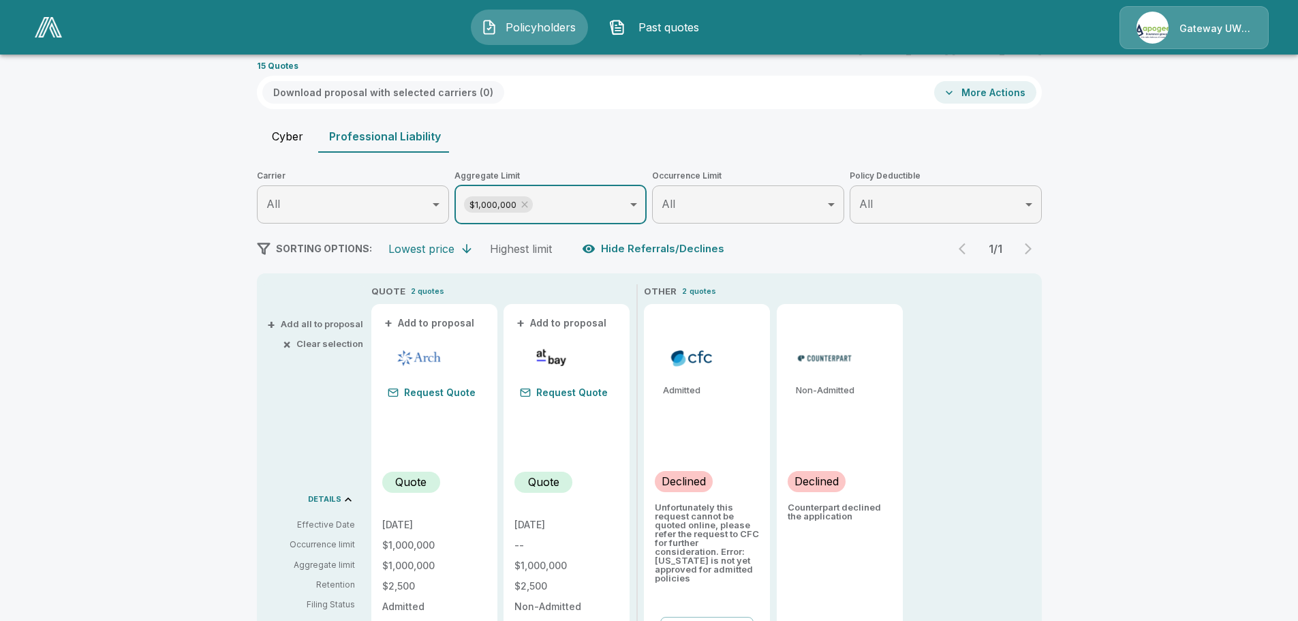
click at [380, 201] on body "Policyholders Past quotes Gateway UW dba Apogee Policyholders / Laguna Baby Col…" at bounding box center [649, 429] width 1298 height 994
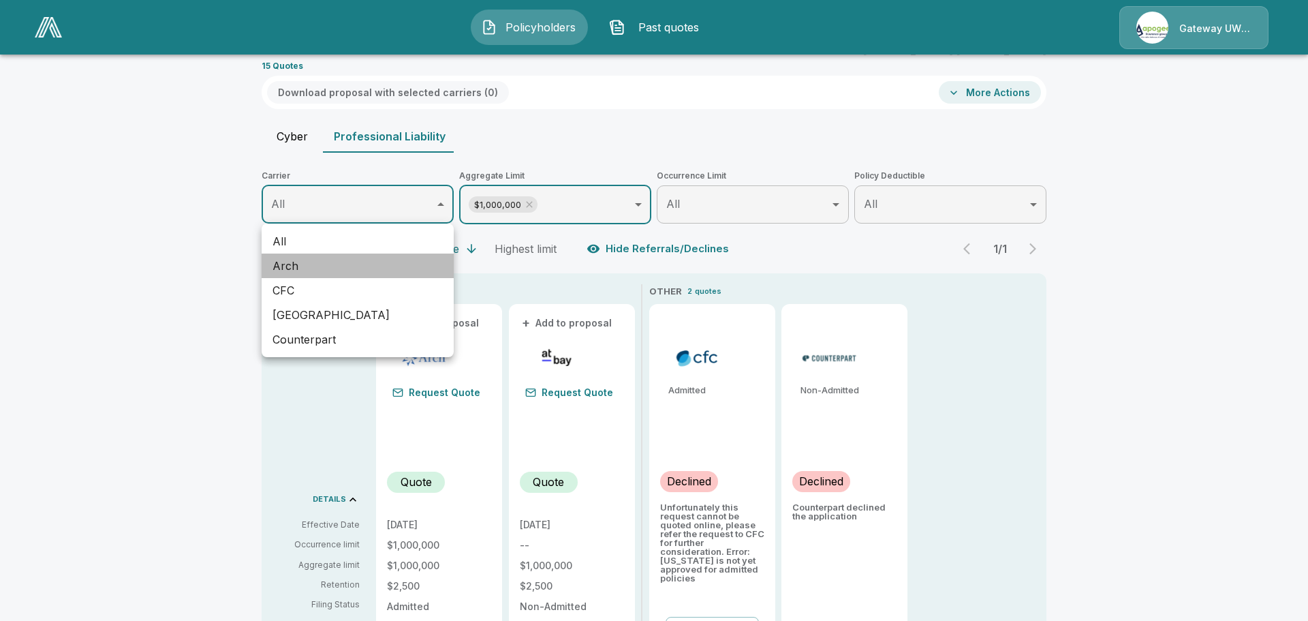
click at [325, 261] on li "Arch" at bounding box center [358, 265] width 192 height 25
type input "*******"
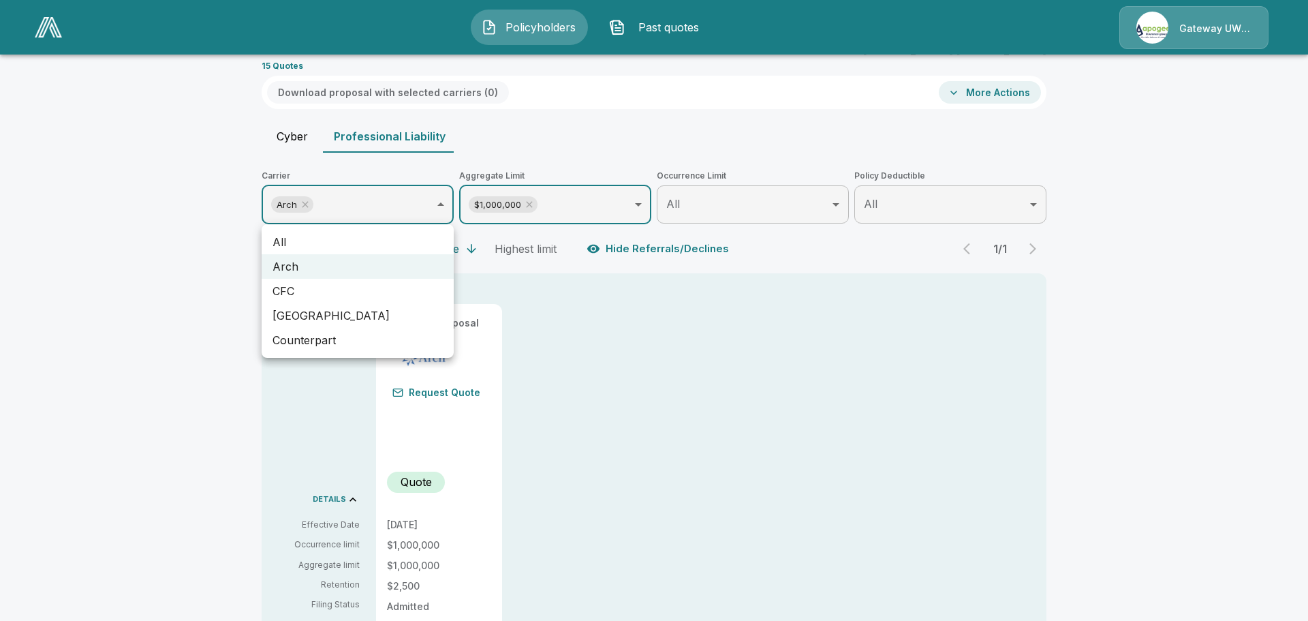
click at [1213, 307] on div at bounding box center [654, 310] width 1308 height 621
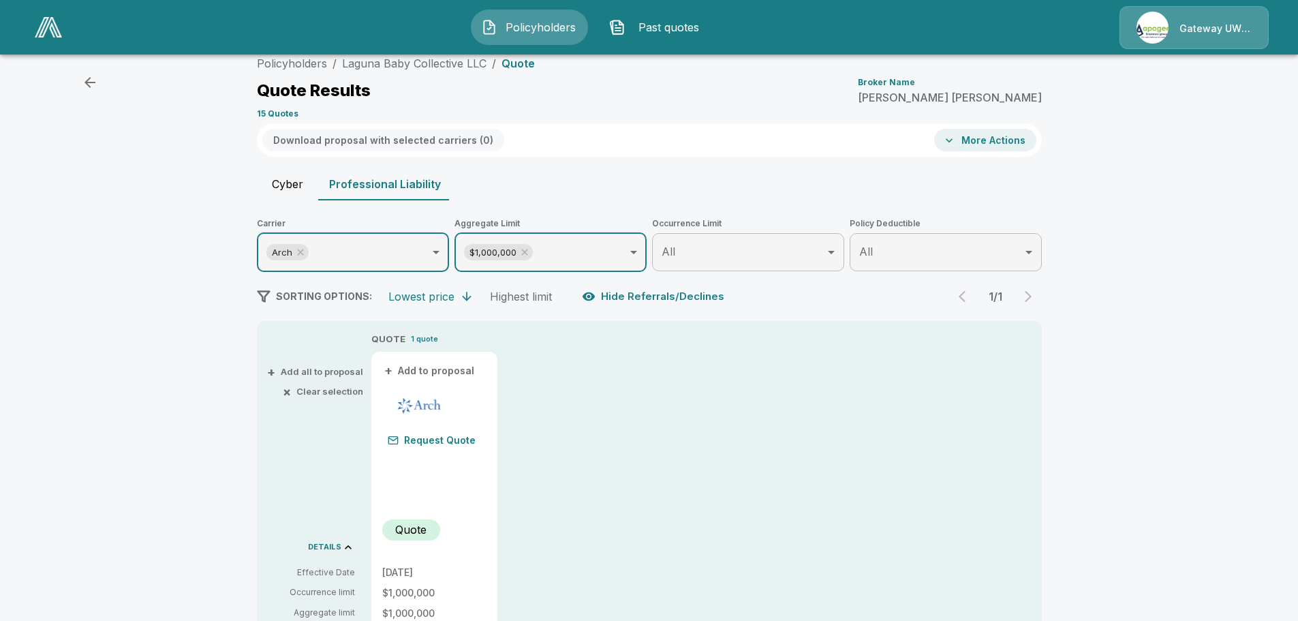
scroll to position [0, 0]
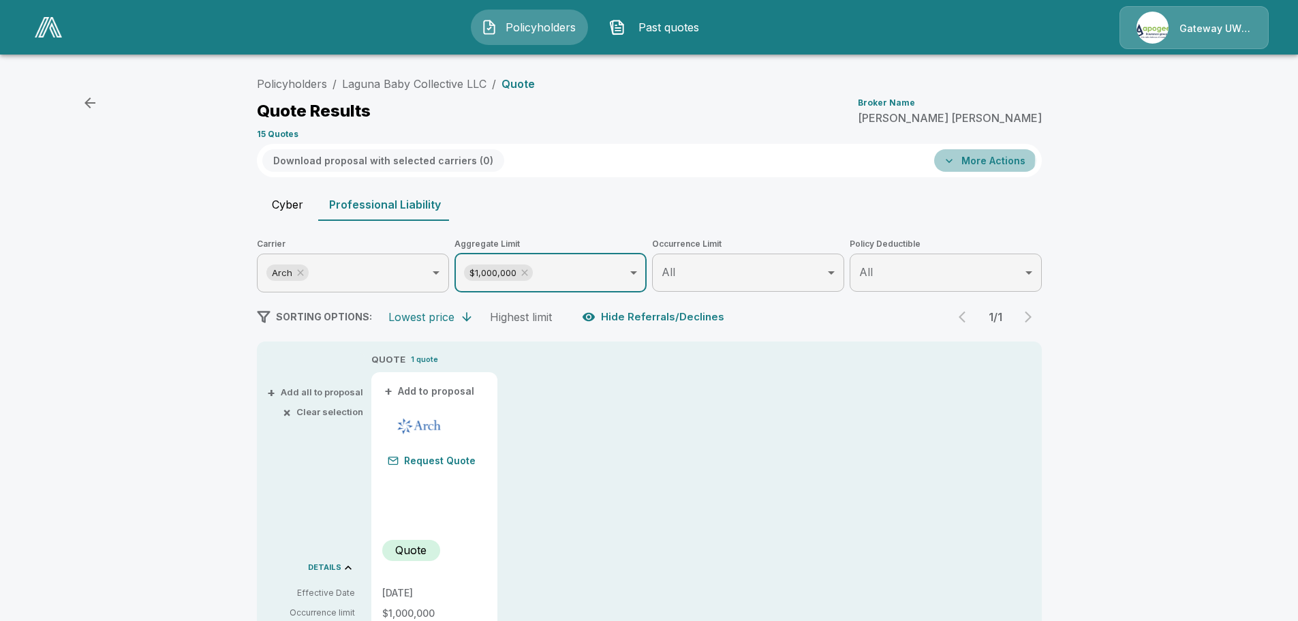
click at [975, 159] on button "More Actions" at bounding box center [985, 160] width 102 height 22
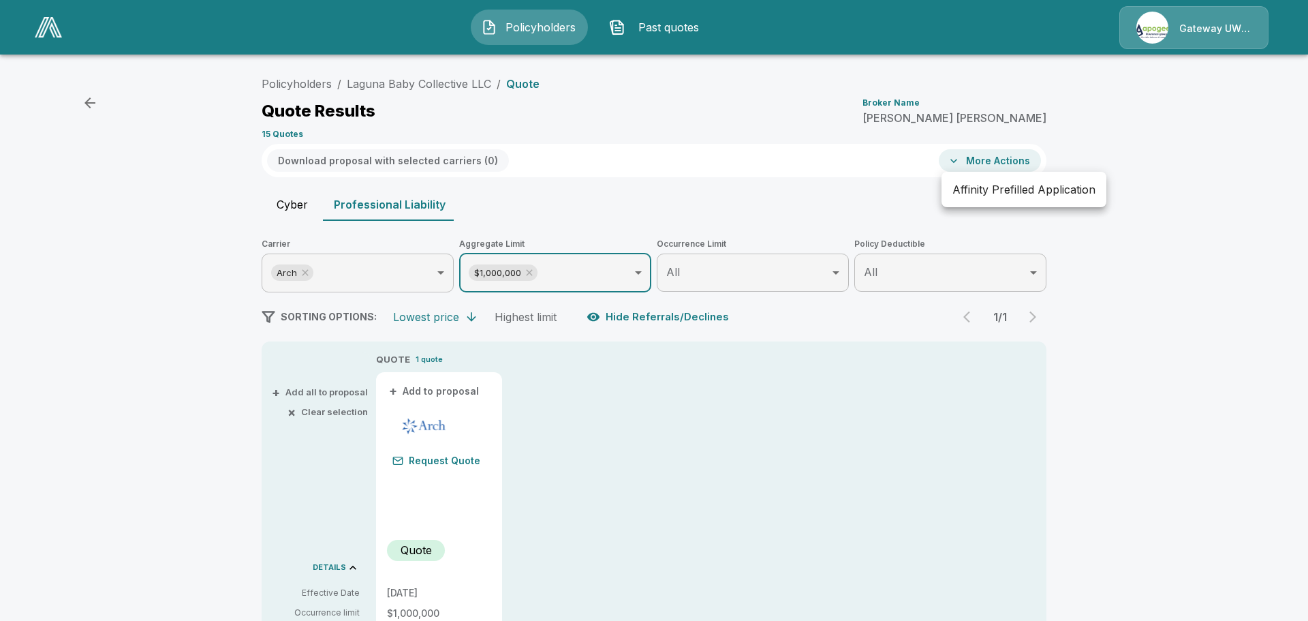
click at [984, 180] on li "Affinity Prefilled Application" at bounding box center [1023, 189] width 165 height 25
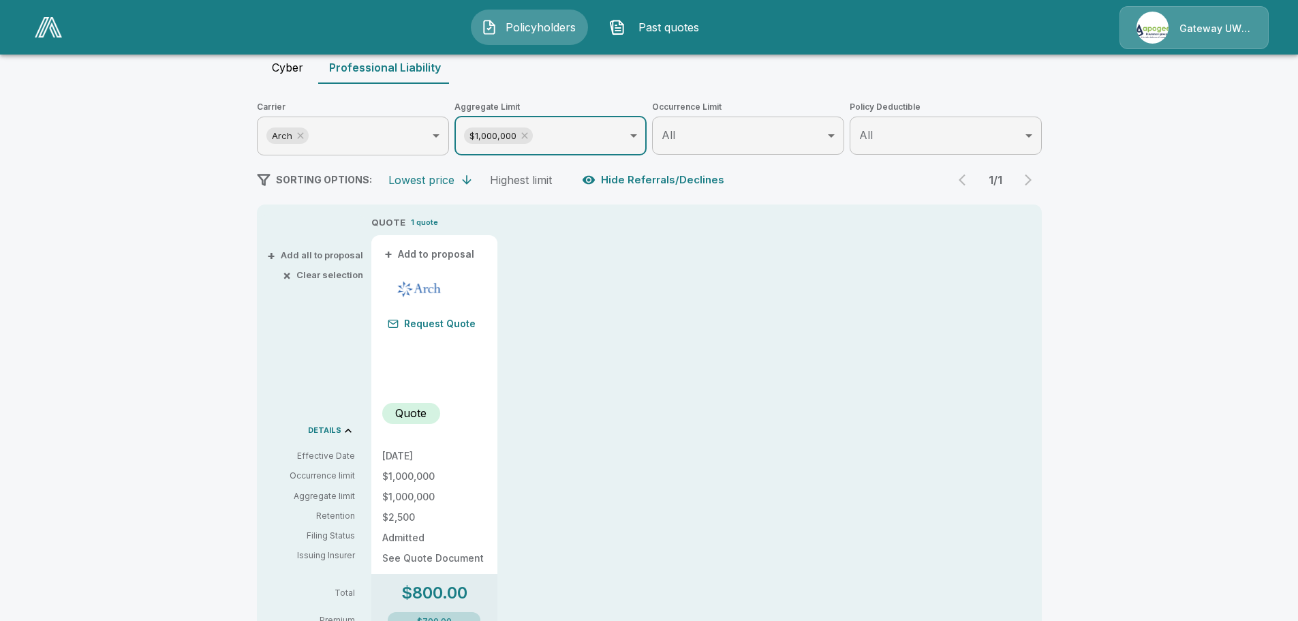
scroll to position [136, 0]
click at [453, 255] on button "+ Add to proposal" at bounding box center [429, 254] width 95 height 15
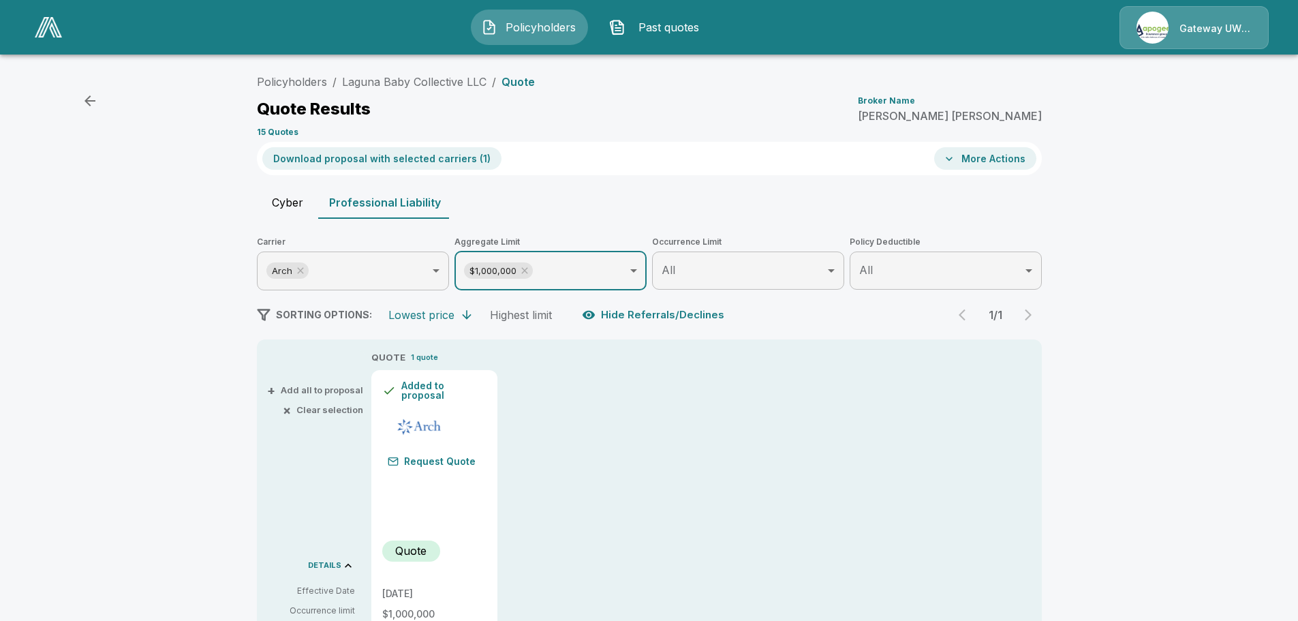
scroll to position [0, 0]
click at [971, 169] on button "More Actions" at bounding box center [985, 160] width 102 height 22
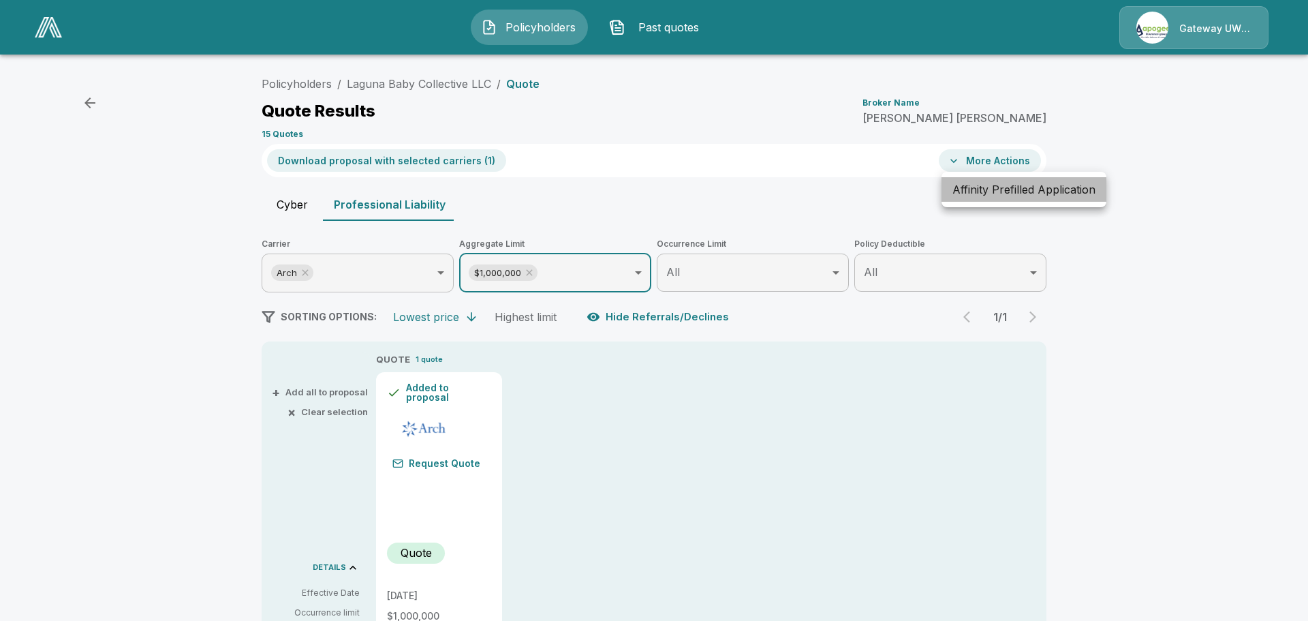
click at [975, 190] on li "Affinity Prefilled Application" at bounding box center [1023, 189] width 165 height 25
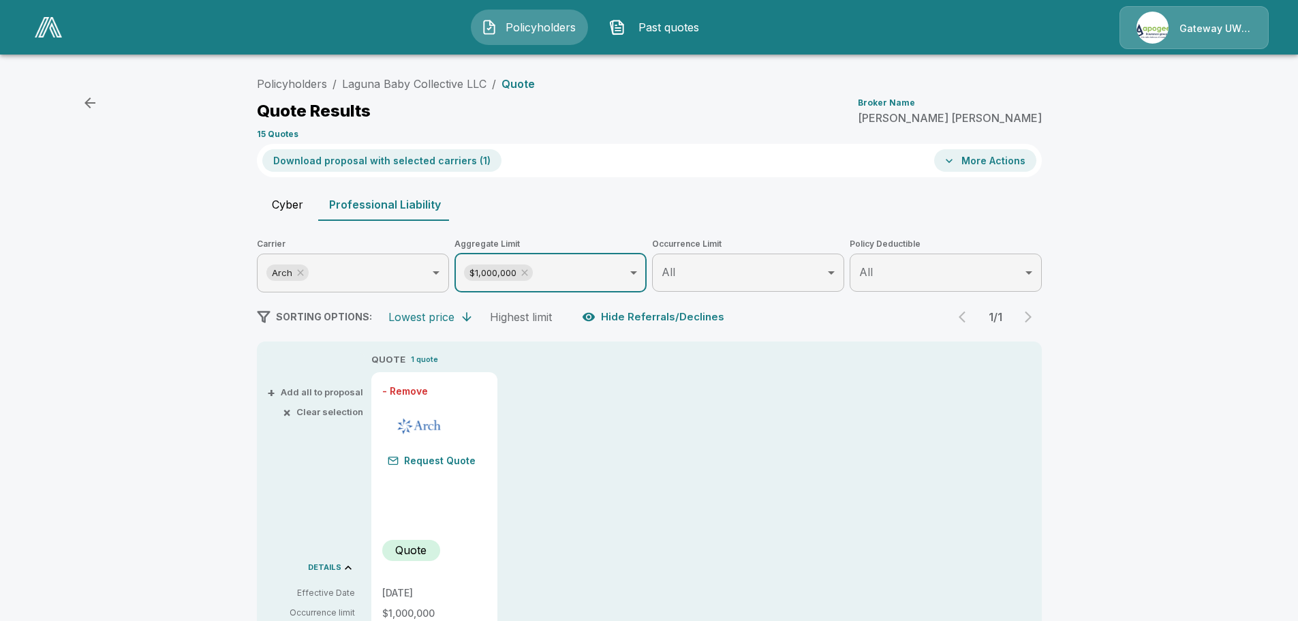
click at [397, 394] on button "- Remove" at bounding box center [405, 391] width 46 height 10
click at [852, 87] on div "Policyholders / Laguna Baby Collective LLC / Quote Quote Results Broker Name [P…" at bounding box center [649, 107] width 785 height 74
